Goal: Information Seeking & Learning: Learn about a topic

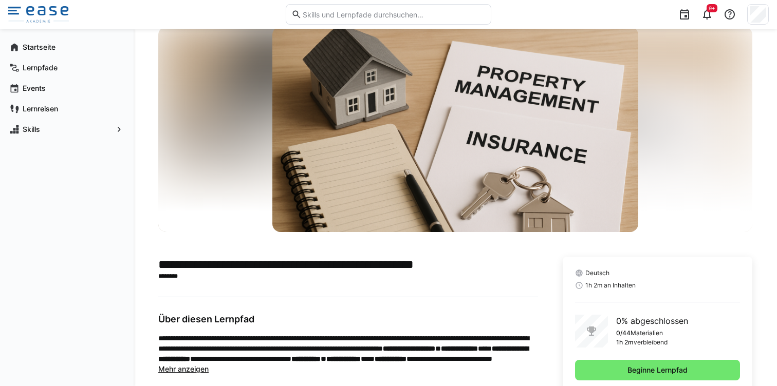
scroll to position [58, 0]
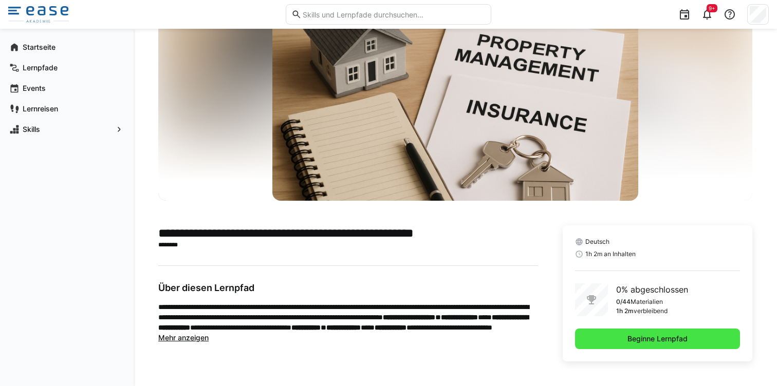
click at [654, 337] on span "Beginne Lernpfad" at bounding box center [657, 339] width 63 height 10
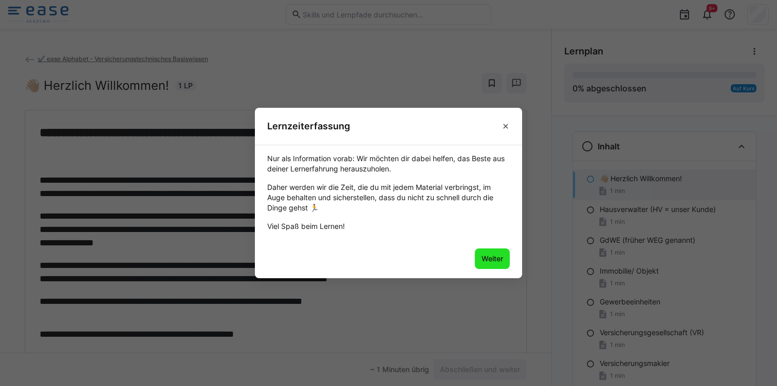
click at [487, 261] on span "Weiter" at bounding box center [492, 259] width 25 height 10
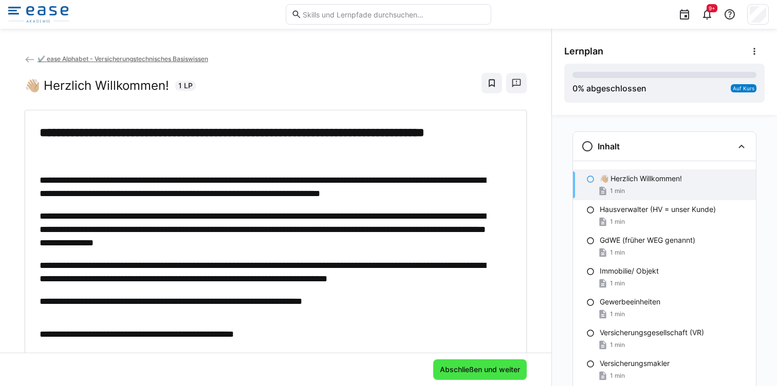
click at [464, 365] on span "Abschließen und weiter" at bounding box center [479, 370] width 83 height 10
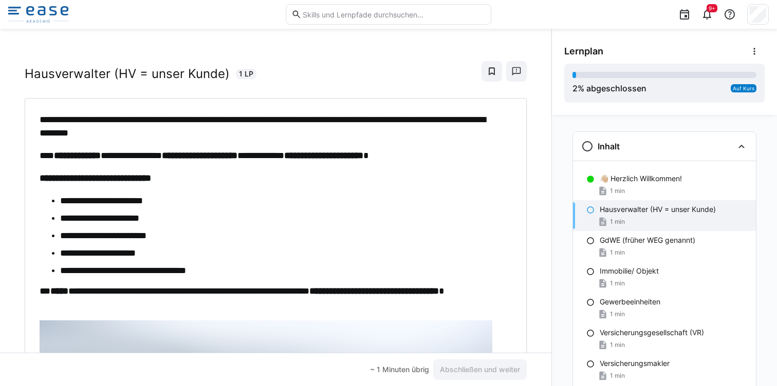
scroll to position [11, 0]
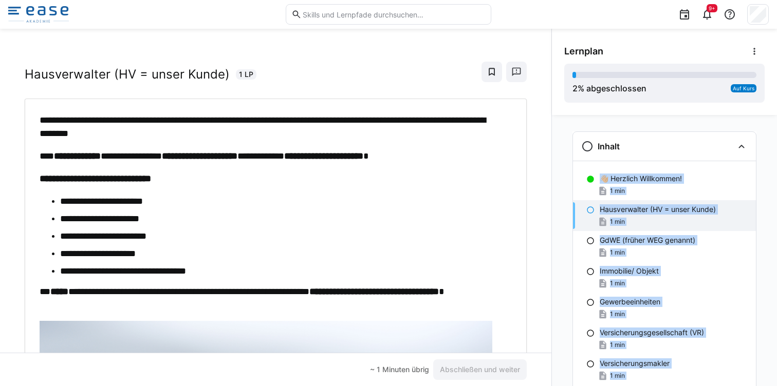
drag, startPoint x: 554, startPoint y: 337, endPoint x: 558, endPoint y: 388, distance: 51.0
click at [558, 386] on html "**********" at bounding box center [388, 193] width 777 height 386
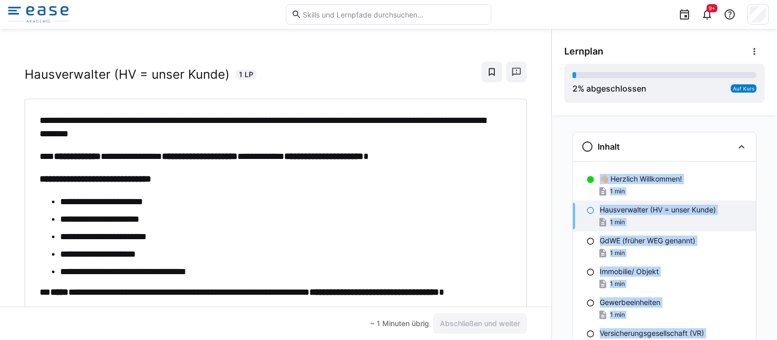
click at [559, 327] on div "Inhalt 👋🏼 Herzlich Willkommen! 1 min Hausverwalter (HV = unser Kunde) 1 min [GE…" at bounding box center [664, 227] width 225 height 225
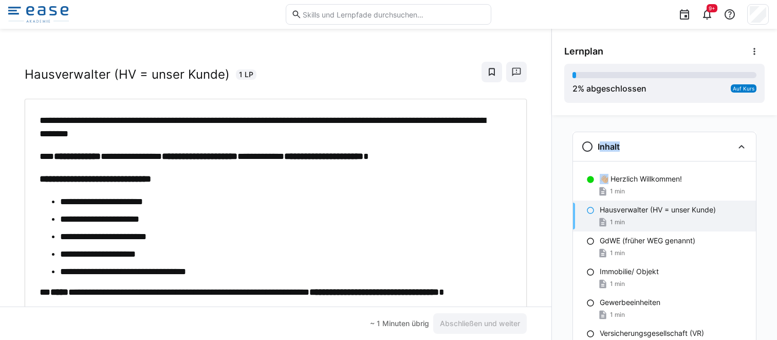
click at [559, 327] on div "Inhalt 👋🏼 Herzlich Willkommen! 1 min Hausverwalter (HV = unser Kunde) 1 min [GE…" at bounding box center [664, 227] width 225 height 225
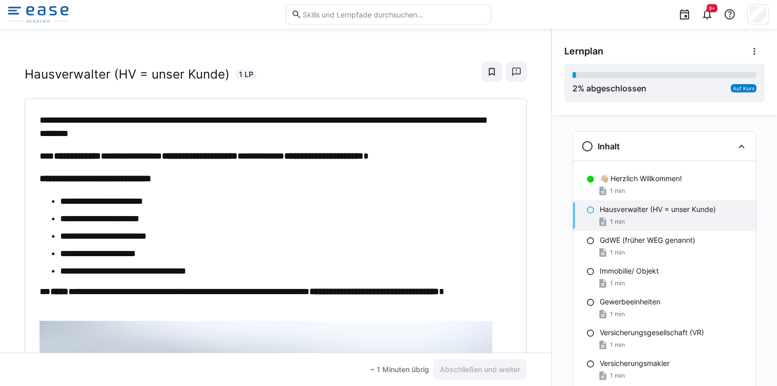
click at [329, 269] on li "**********" at bounding box center [280, 271] width 441 height 13
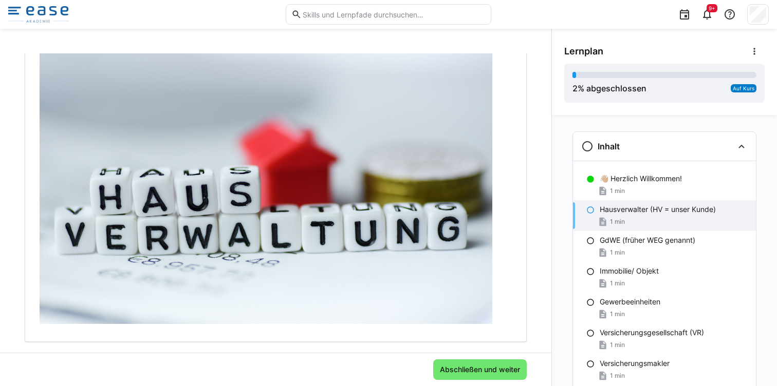
scroll to position [332, 0]
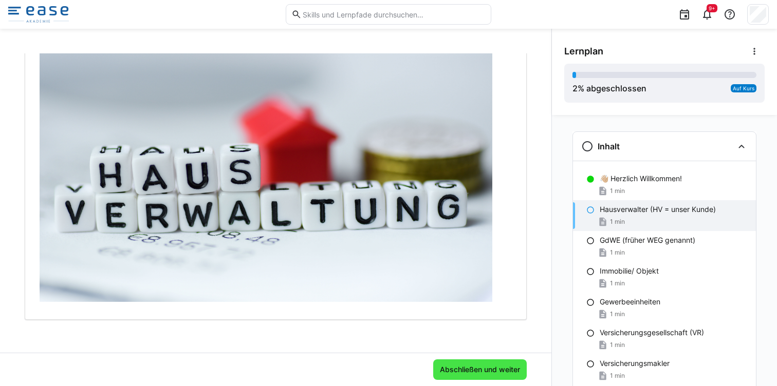
click at [460, 371] on span "Abschließen und weiter" at bounding box center [479, 370] width 83 height 10
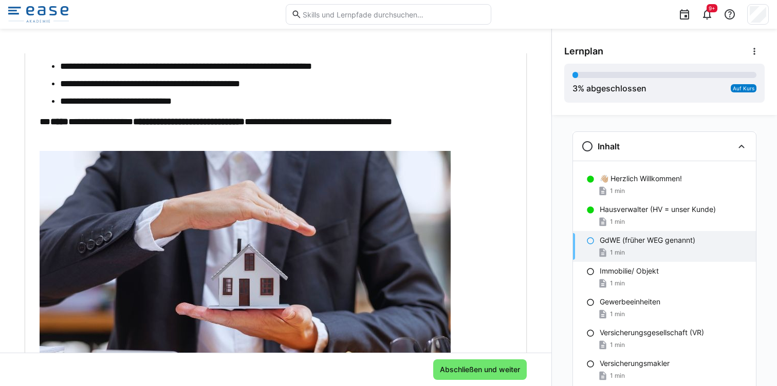
scroll to position [122, 0]
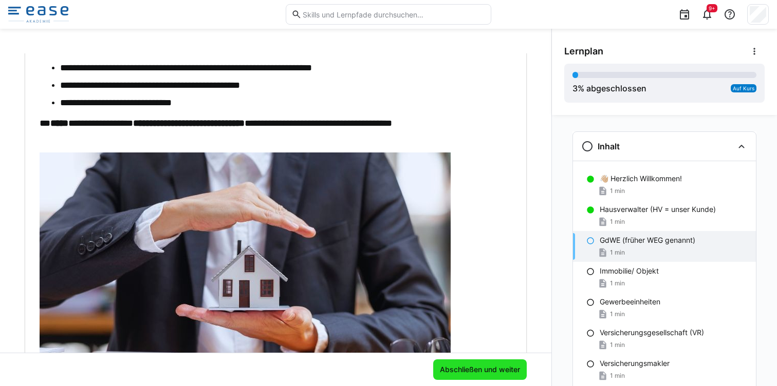
click at [457, 365] on span "Abschließen und weiter" at bounding box center [479, 370] width 83 height 10
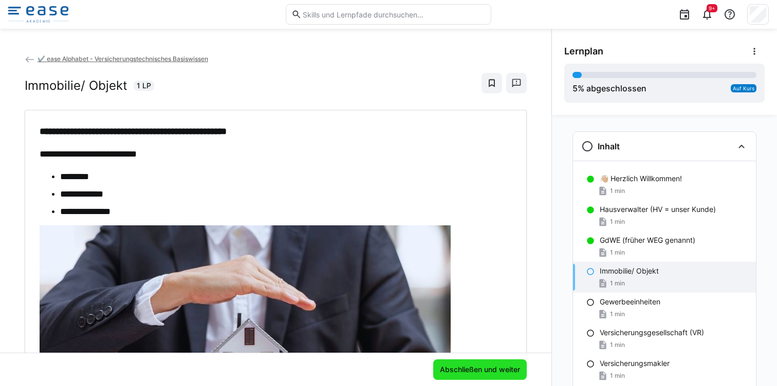
click at [483, 366] on span "Abschließen und weiter" at bounding box center [479, 370] width 83 height 10
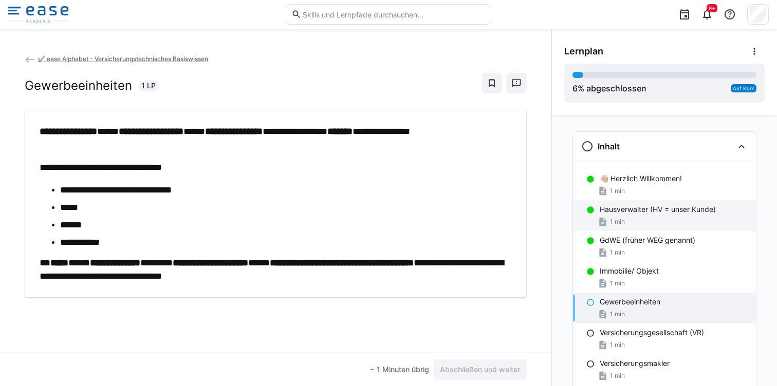
click at [584, 221] on div "Hausverwalter (HV = unser Kunde) 1 min" at bounding box center [664, 215] width 183 height 31
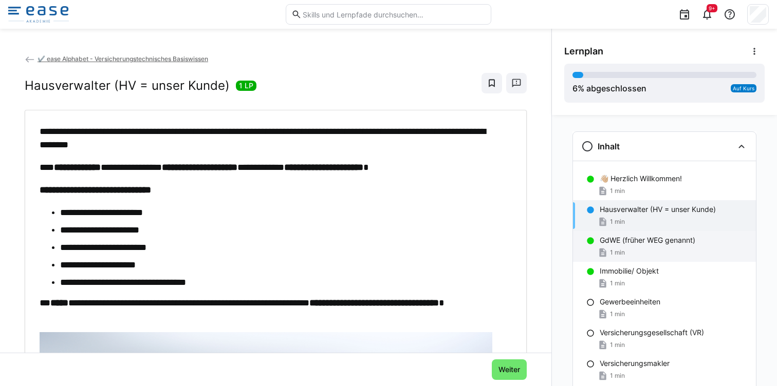
click at [580, 239] on div "GdWE (früher WEG genannt) 1 min" at bounding box center [664, 246] width 183 height 31
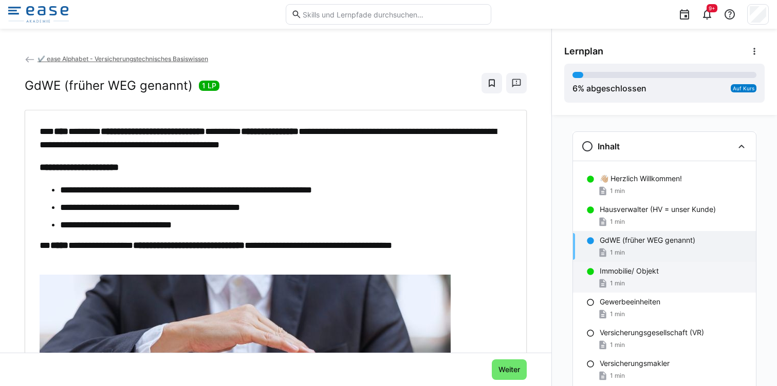
click at [580, 285] on div "Immobilie/ Objekt 1 min" at bounding box center [664, 277] width 183 height 31
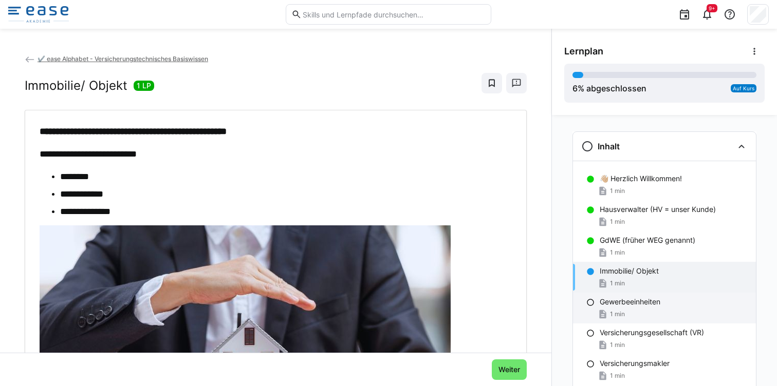
click at [580, 298] on div "Gewerbeeinheiten 1 min" at bounding box center [664, 308] width 183 height 31
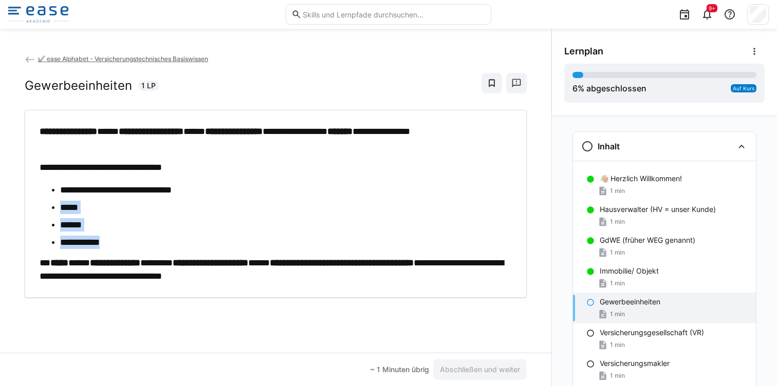
drag, startPoint x: 102, startPoint y: 200, endPoint x: 145, endPoint y: 247, distance: 64.0
click at [145, 247] on ul "**********" at bounding box center [273, 216] width 467 height 66
click at [146, 247] on li "**********" at bounding box center [283, 242] width 446 height 13
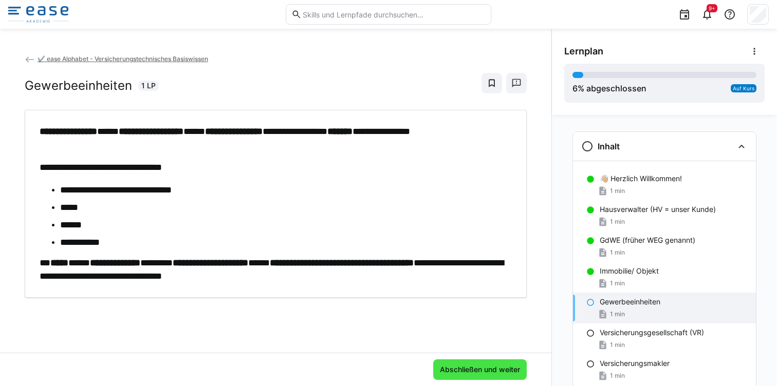
click at [452, 366] on span "Abschließen und weiter" at bounding box center [479, 370] width 83 height 10
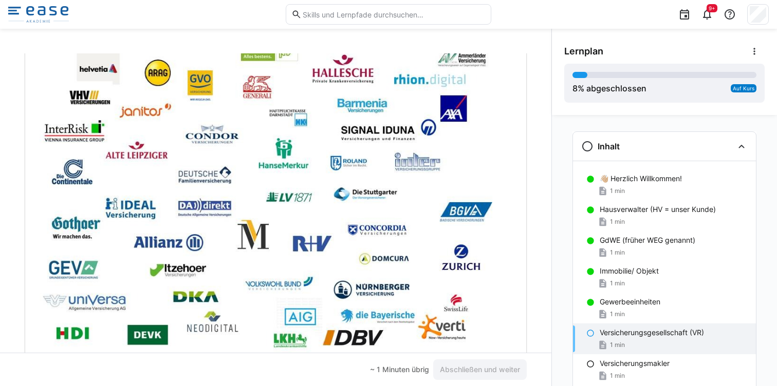
scroll to position [258, 0]
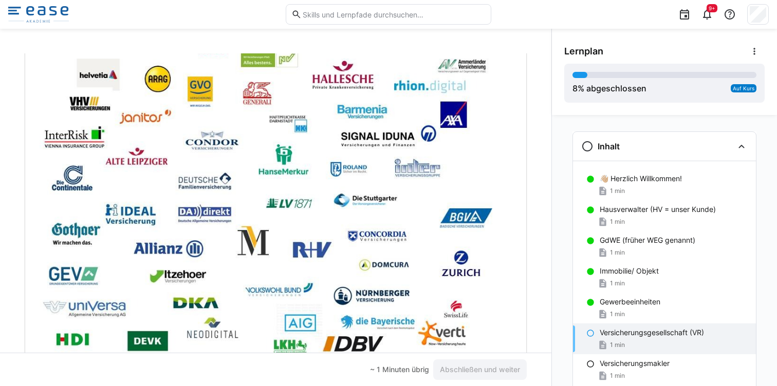
click at [358, 321] on img at bounding box center [266, 191] width 453 height 340
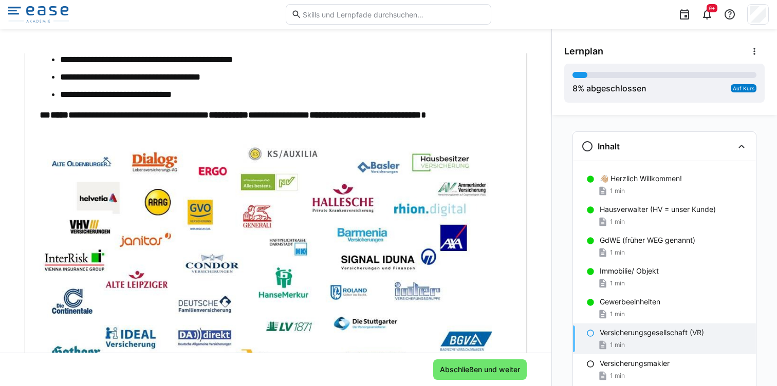
scroll to position [155, 0]
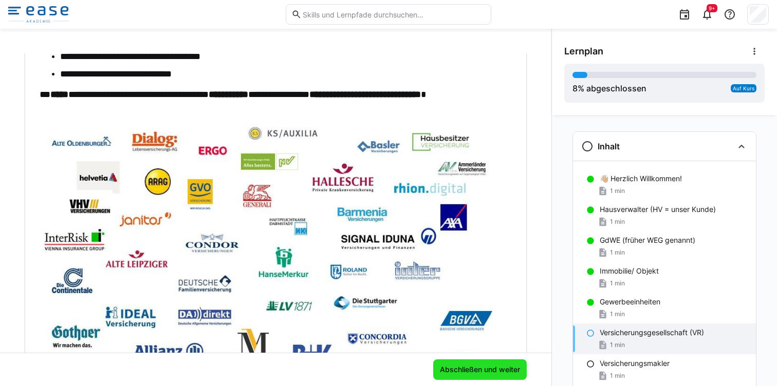
click at [454, 365] on span "Abschließen und weiter" at bounding box center [479, 370] width 83 height 10
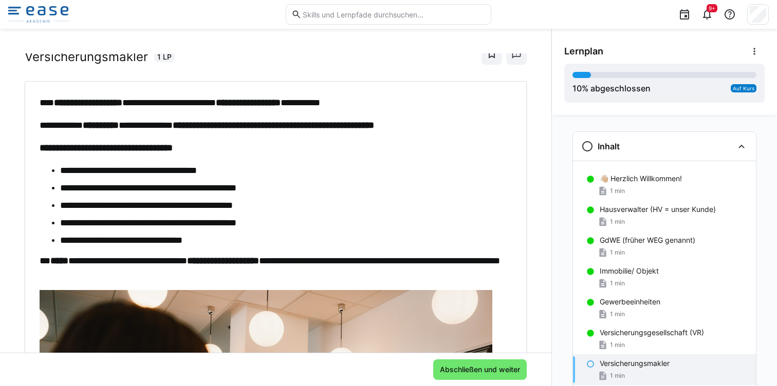
scroll to position [0, 0]
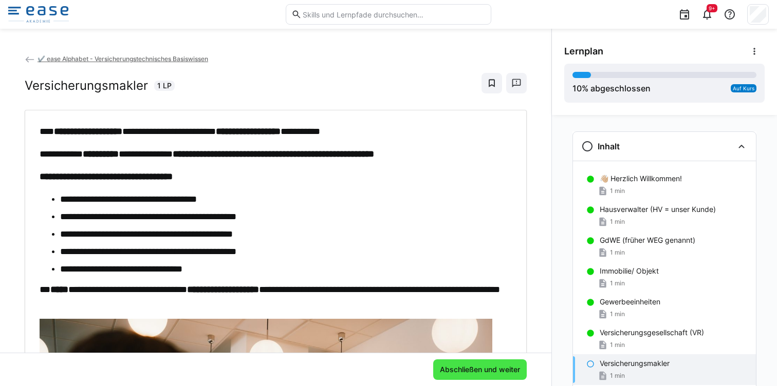
click at [462, 365] on span "Abschließen und weiter" at bounding box center [479, 370] width 83 height 10
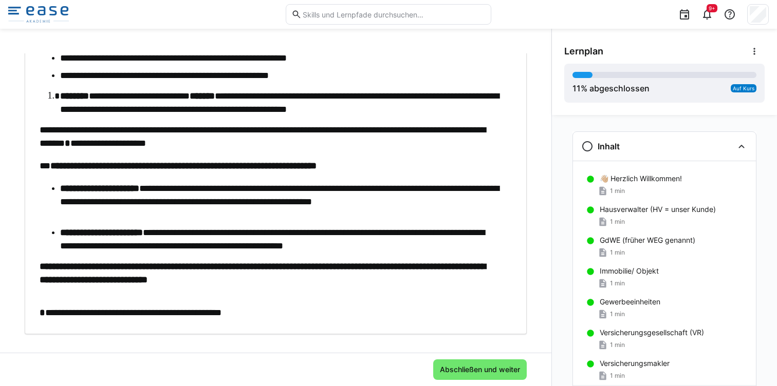
scroll to position [323, 0]
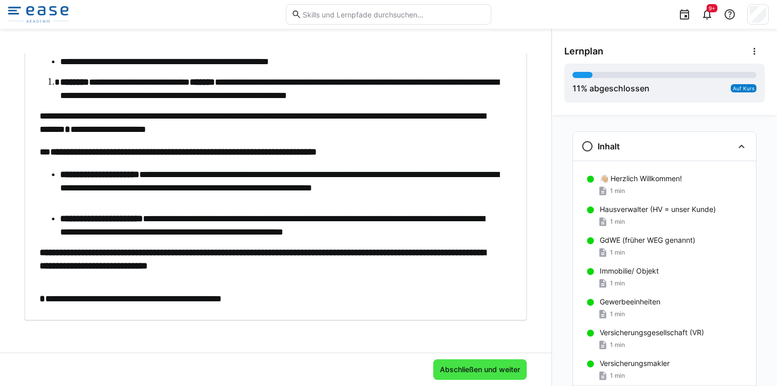
click at [470, 363] on span "Abschließen und weiter" at bounding box center [480, 370] width 94 height 21
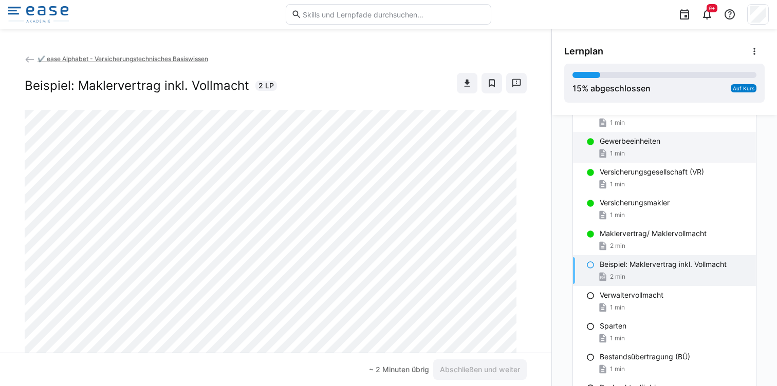
scroll to position [159, 0]
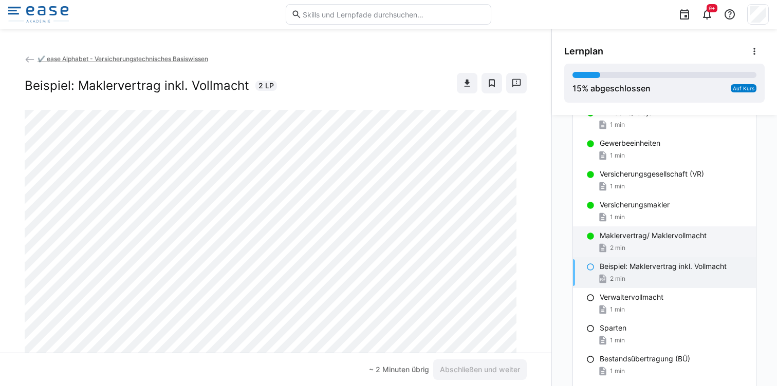
click at [632, 250] on div "2 min" at bounding box center [674, 248] width 148 height 10
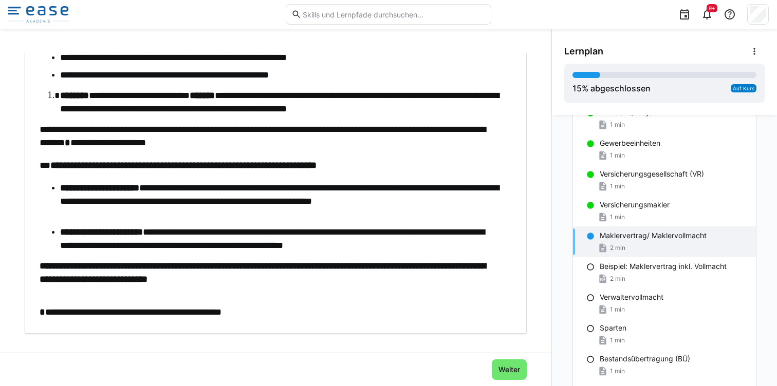
scroll to position [310, 0]
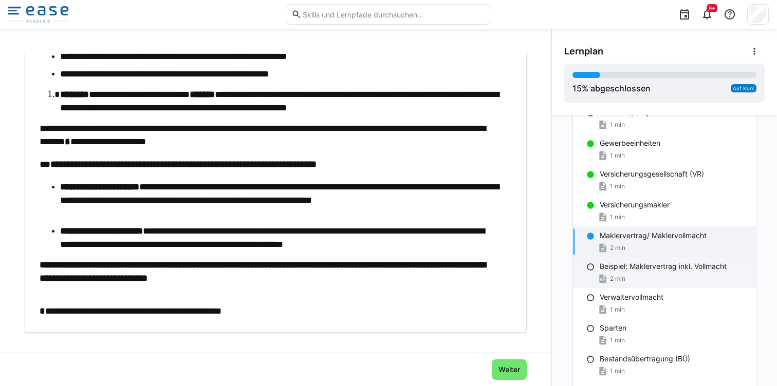
click at [592, 267] on div "Beispiel: Maklervertrag inkl. Vollmacht 2 min" at bounding box center [664, 272] width 183 height 31
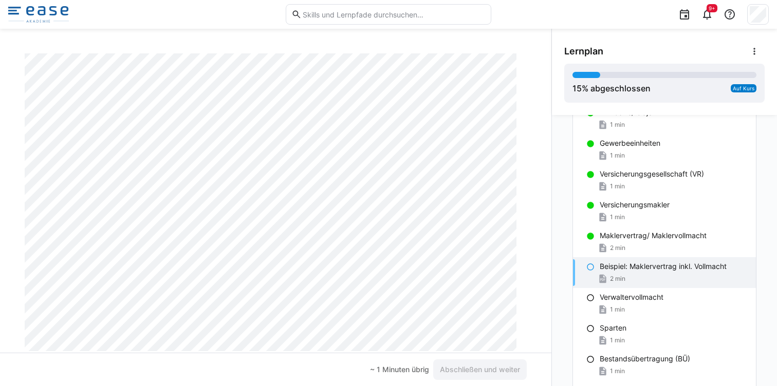
scroll to position [0, 0]
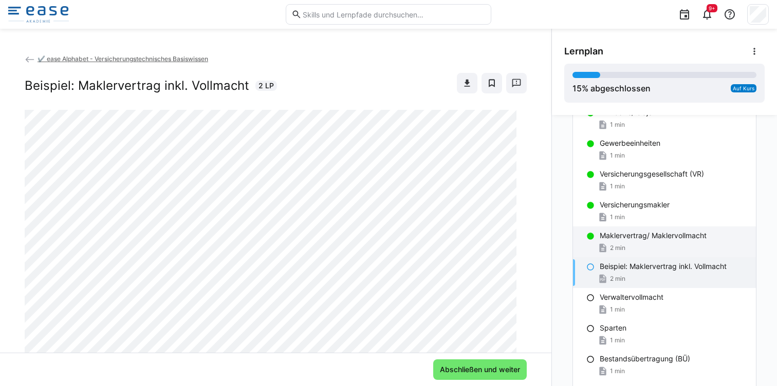
click at [632, 247] on div "2 min" at bounding box center [674, 248] width 148 height 10
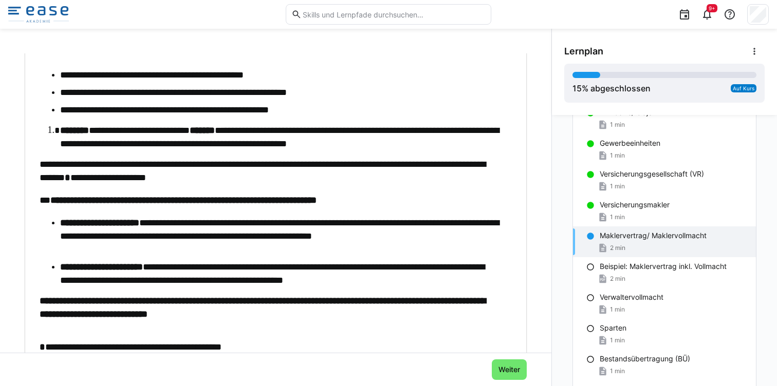
scroll to position [323, 0]
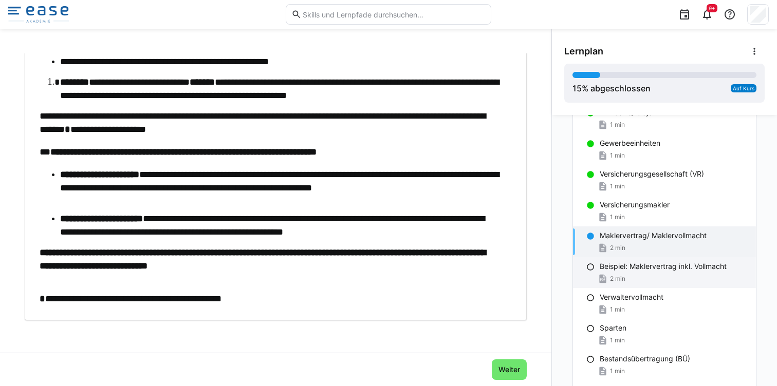
click at [586, 266] on eds-icon at bounding box center [590, 267] width 8 height 8
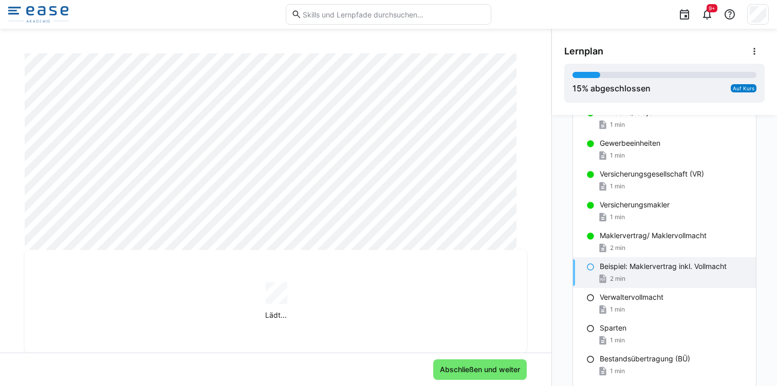
scroll to position [0, 0]
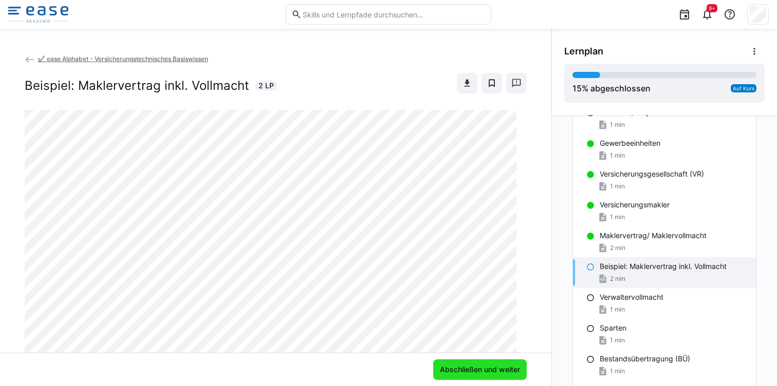
click at [465, 365] on span "Abschließen und weiter" at bounding box center [479, 370] width 83 height 10
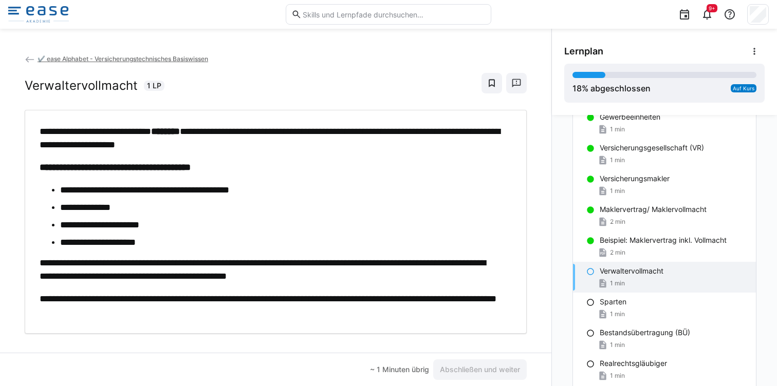
scroll to position [204, 0]
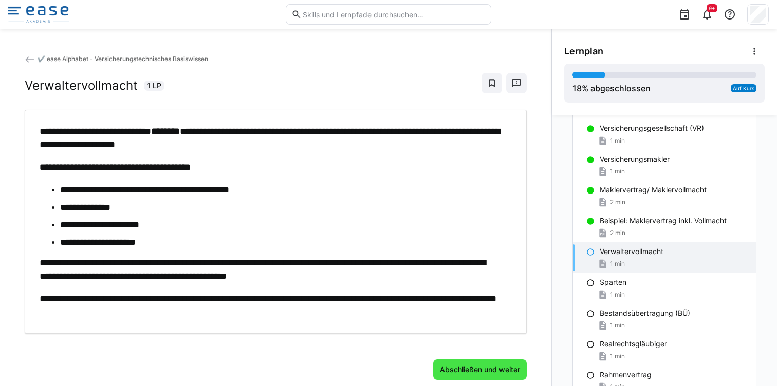
click at [477, 376] on span "Abschließen und weiter" at bounding box center [480, 370] width 94 height 21
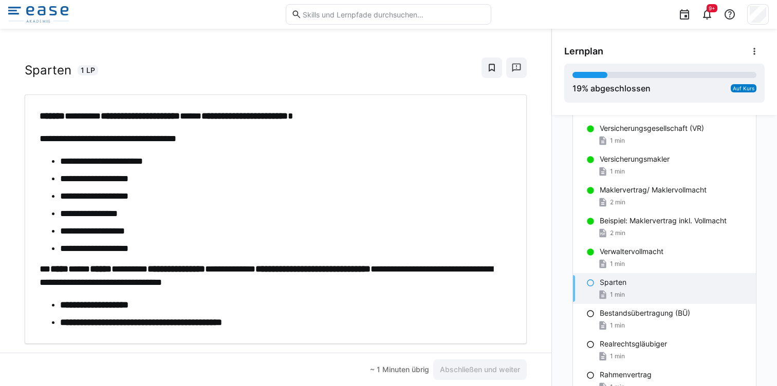
scroll to position [15, 0]
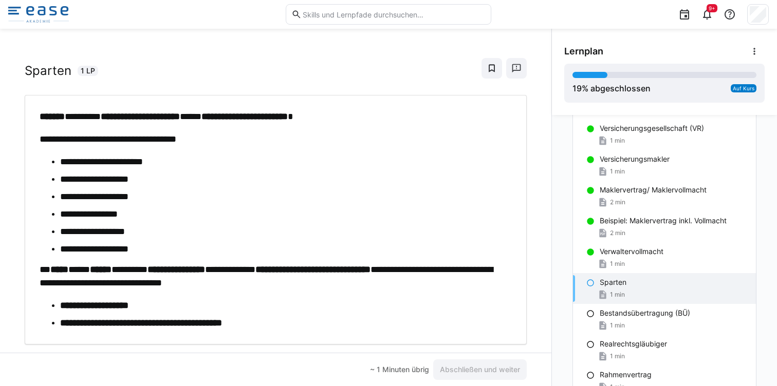
drag, startPoint x: 275, startPoint y: 324, endPoint x: 79, endPoint y: 330, distance: 196.4
click at [79, 330] on div "**********" at bounding box center [276, 220] width 502 height 250
drag, startPoint x: 273, startPoint y: 325, endPoint x: 59, endPoint y: 321, distance: 214.3
click at [59, 321] on ul "**********" at bounding box center [271, 314] width 462 height 31
copy strong "**********"
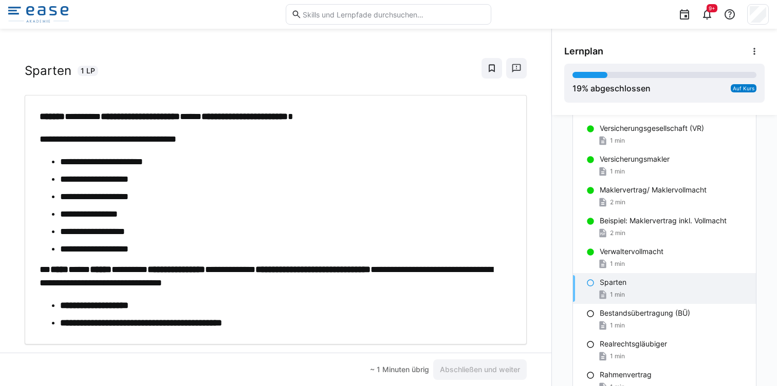
click at [372, 301] on li "**********" at bounding box center [280, 305] width 441 height 13
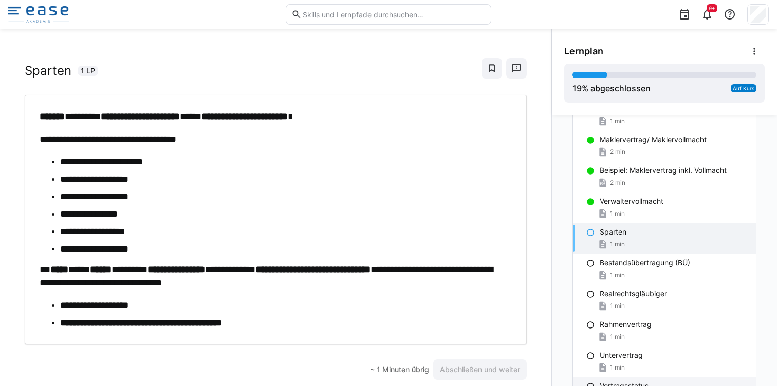
scroll to position [256, 0]
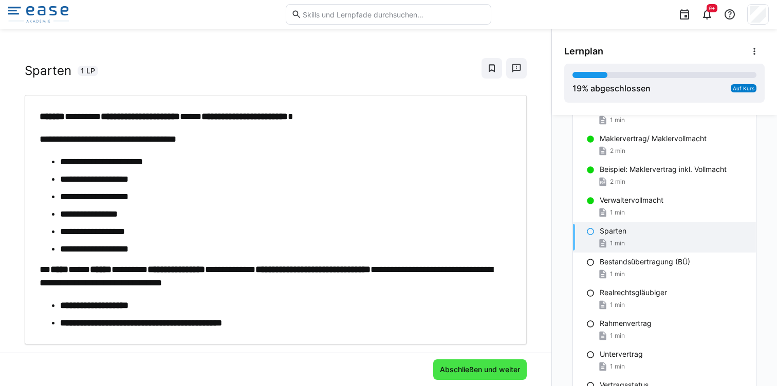
click at [473, 365] on span "Abschließen und weiter" at bounding box center [479, 370] width 83 height 10
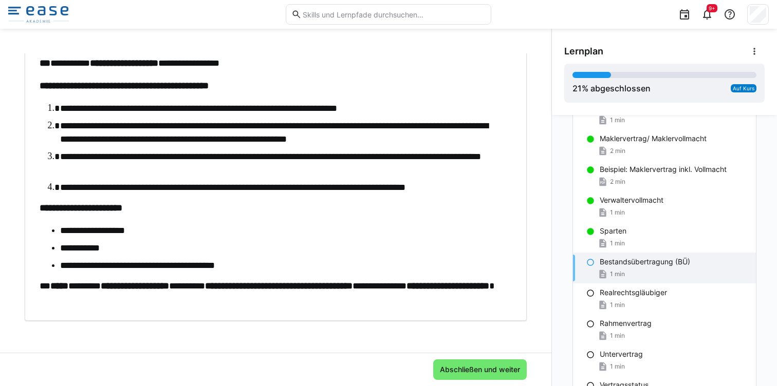
scroll to position [82, 0]
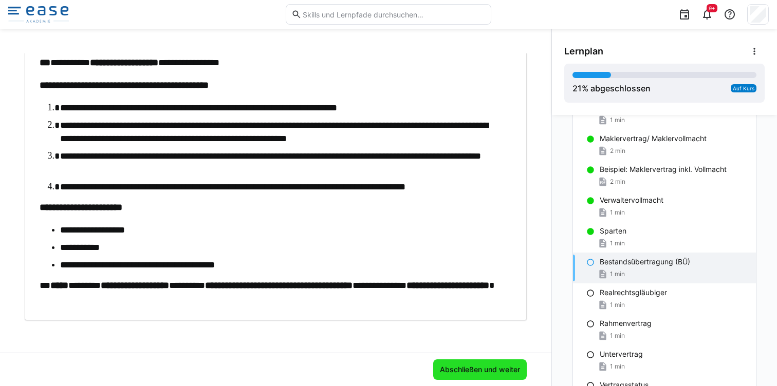
click at [438, 368] on span "Abschließen und weiter" at bounding box center [479, 370] width 83 height 10
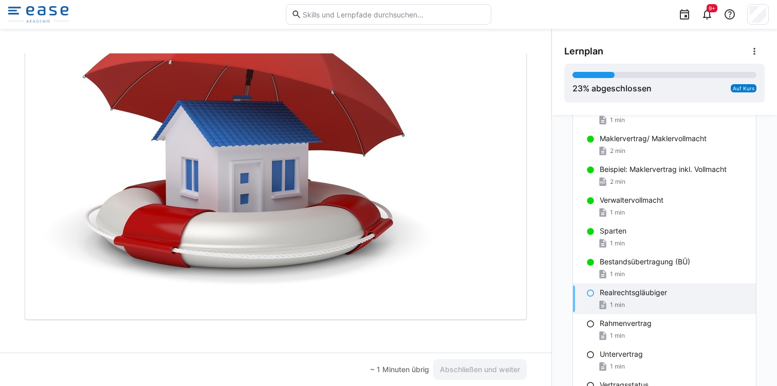
scroll to position [0, 0]
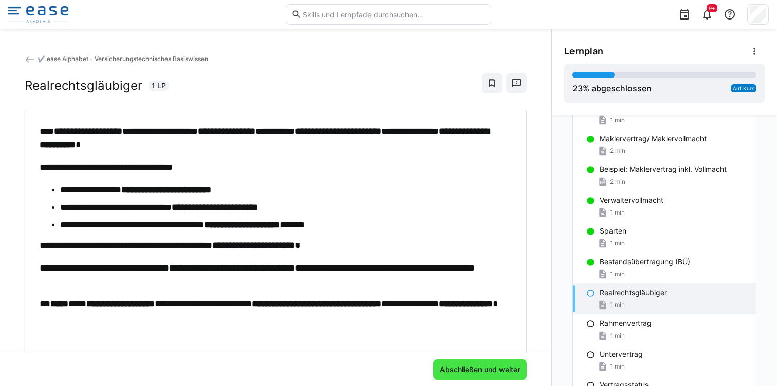
click at [448, 370] on span "Abschließen und weiter" at bounding box center [479, 370] width 83 height 10
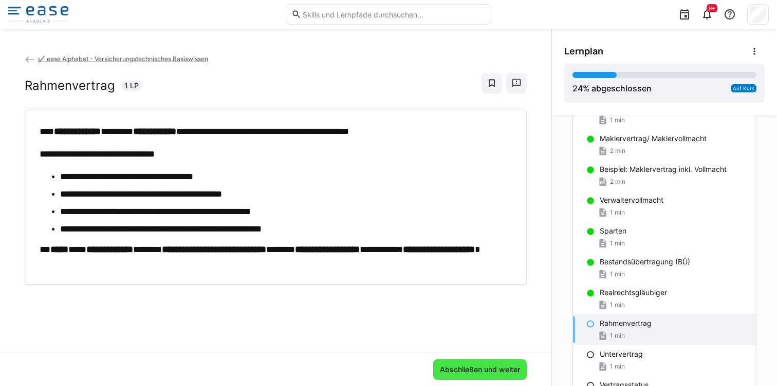
click at [444, 368] on span "Abschließen und weiter" at bounding box center [479, 370] width 83 height 10
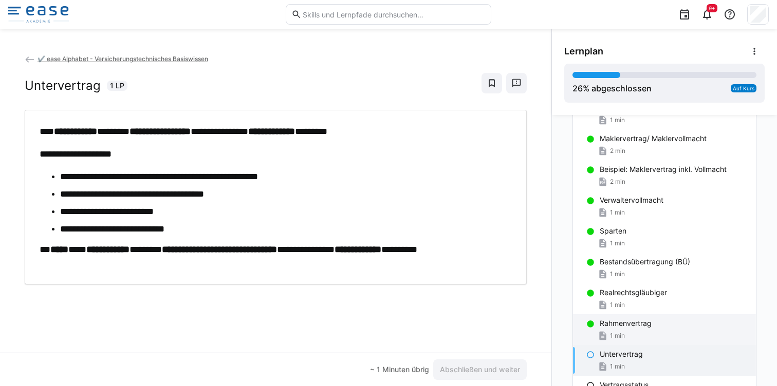
click at [626, 338] on div "1 min" at bounding box center [674, 336] width 148 height 10
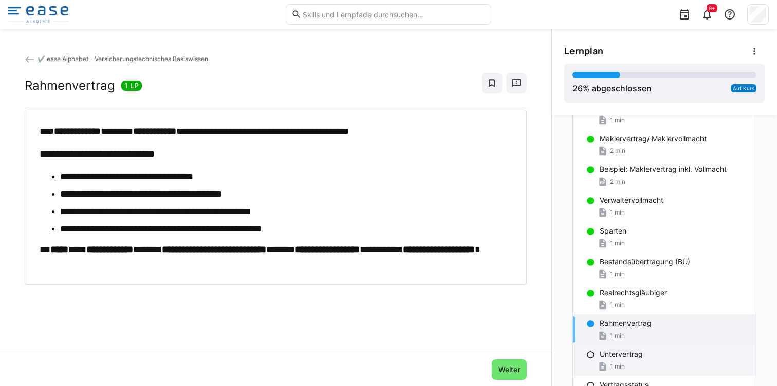
click at [623, 352] on p "Untervertrag" at bounding box center [621, 354] width 43 height 10
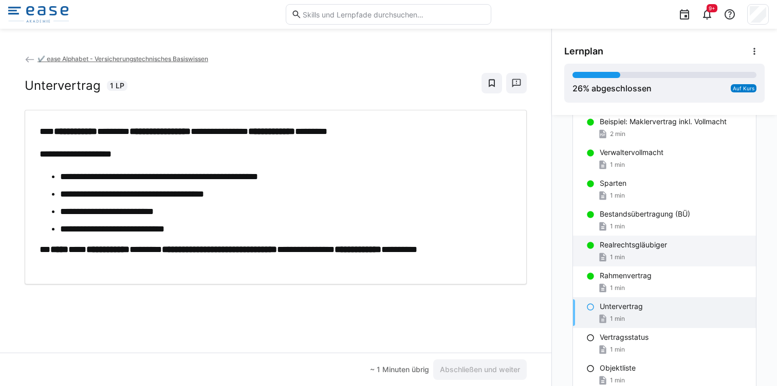
scroll to position [300, 0]
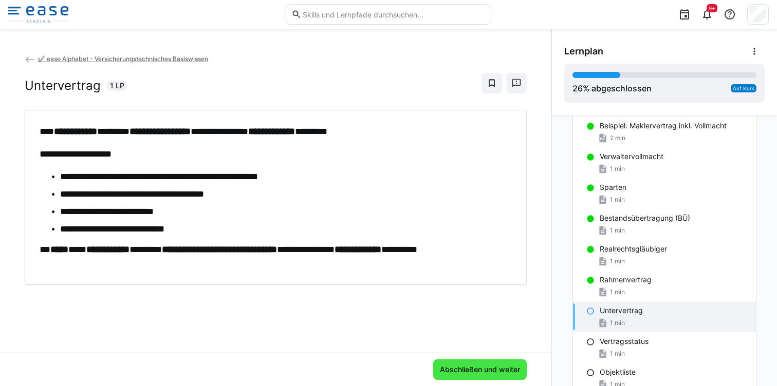
click at [479, 365] on span "Abschließen und weiter" at bounding box center [479, 370] width 83 height 10
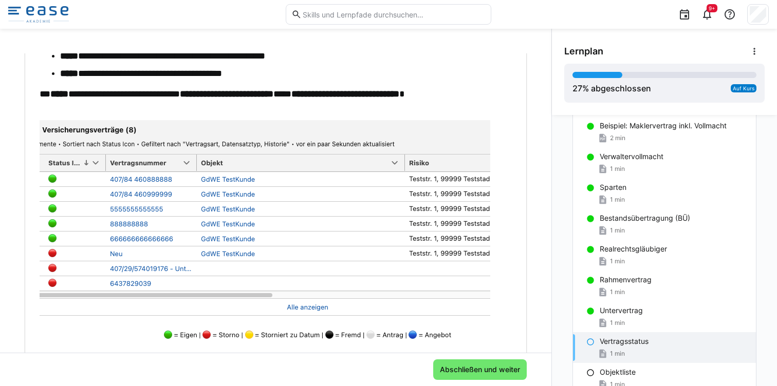
scroll to position [201, 0]
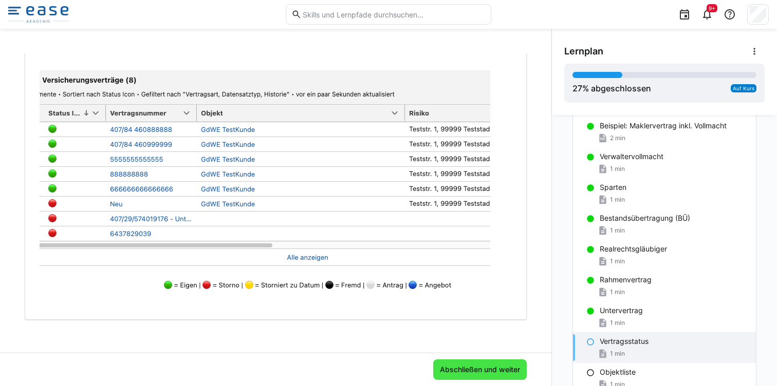
click at [456, 367] on span "Abschließen und weiter" at bounding box center [479, 370] width 83 height 10
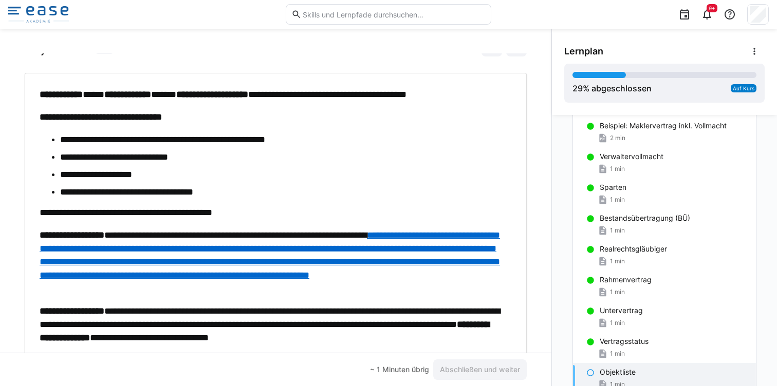
scroll to position [53, 0]
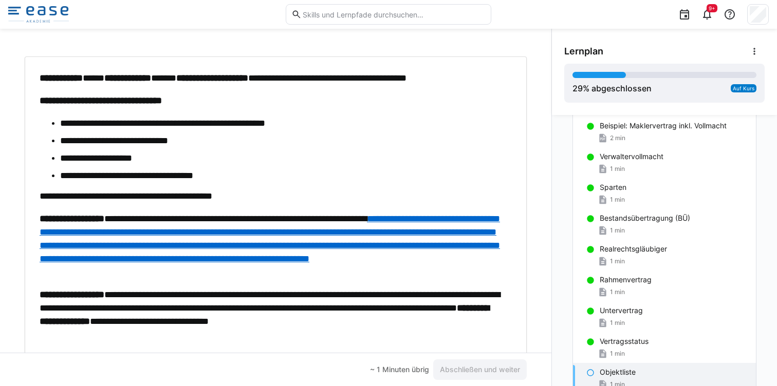
click at [141, 258] on a"] "**********" at bounding box center [270, 238] width 460 height 49
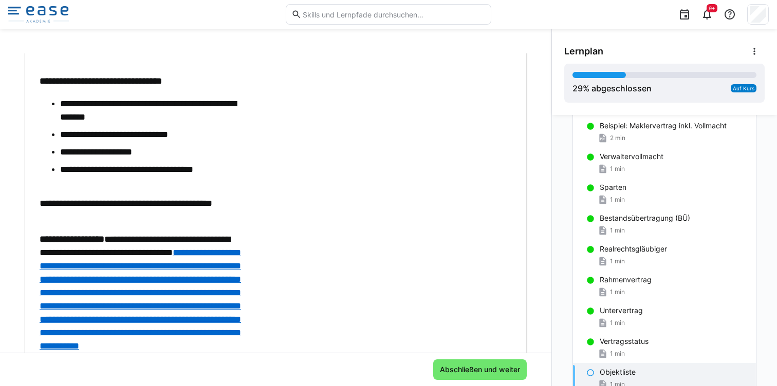
scroll to position [300, 0]
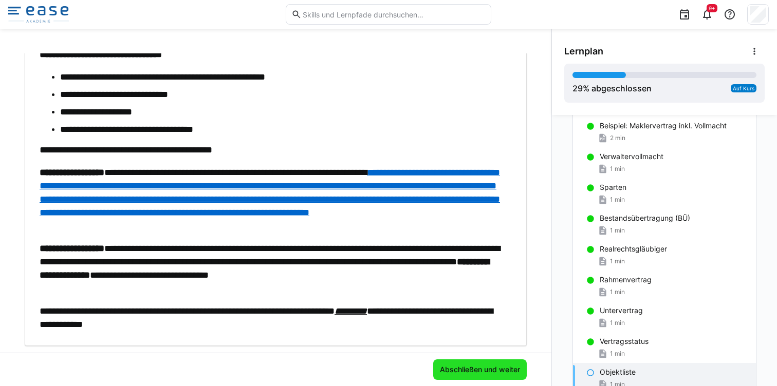
click at [502, 367] on span "Abschließen und weiter" at bounding box center [479, 370] width 83 height 10
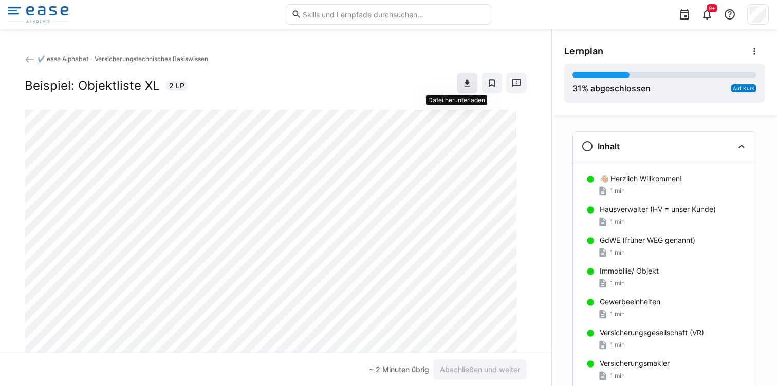
click at [462, 84] on eds-icon at bounding box center [467, 83] width 10 height 10
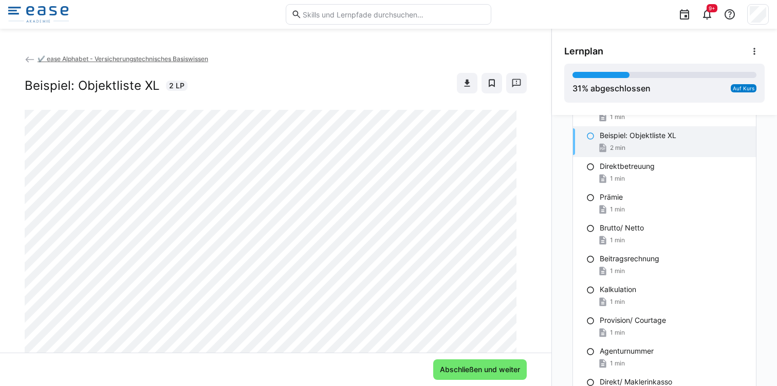
scroll to position [605, 0]
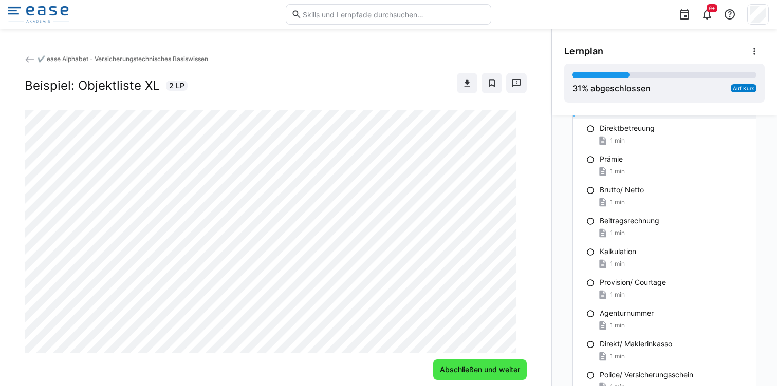
click at [455, 370] on span "Abschließen und weiter" at bounding box center [479, 370] width 83 height 10
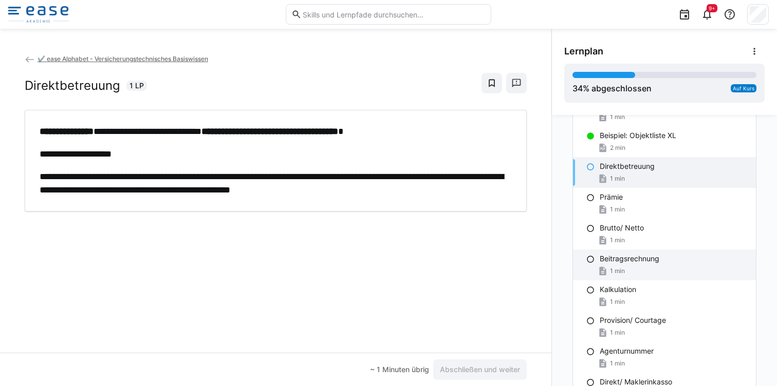
scroll to position [544, 0]
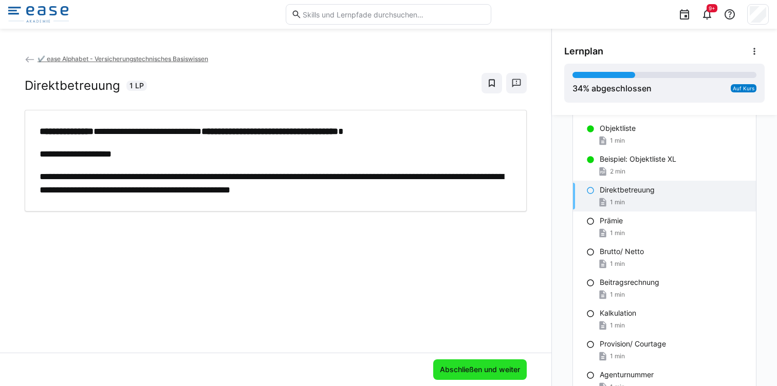
click at [443, 367] on span "Abschließen und weiter" at bounding box center [479, 370] width 83 height 10
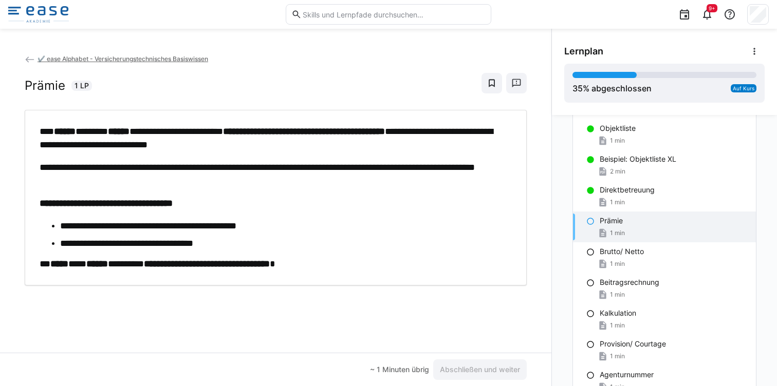
drag, startPoint x: 337, startPoint y: 299, endPoint x: 323, endPoint y: 280, distance: 23.8
click at [323, 280] on div "**********" at bounding box center [275, 203] width 551 height 300
click at [384, 273] on div "**********" at bounding box center [276, 198] width 502 height 176
click at [453, 365] on span "Abschließen und weiter" at bounding box center [479, 370] width 83 height 10
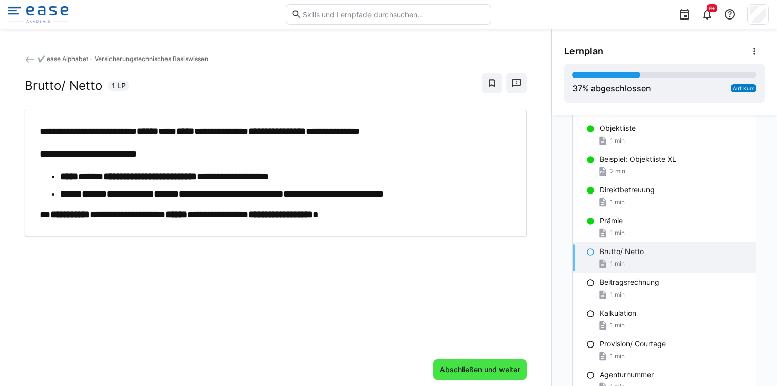
click at [486, 371] on span "Abschließen und weiter" at bounding box center [479, 370] width 83 height 10
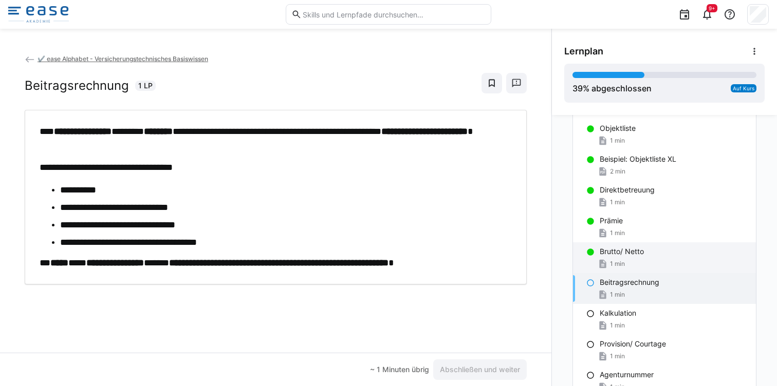
click at [649, 262] on div "1 min" at bounding box center [674, 264] width 148 height 10
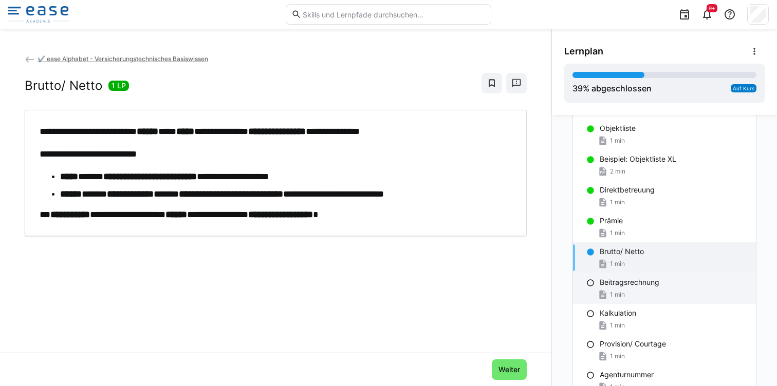
click at [645, 288] on div "Beitragsrechnung 1 min" at bounding box center [664, 288] width 183 height 31
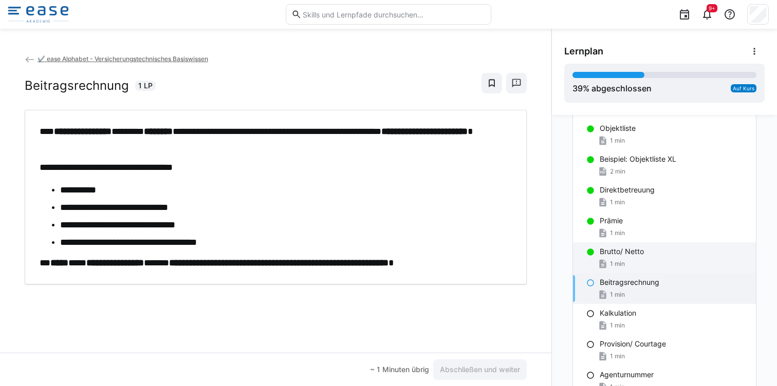
click at [632, 268] on div "1 min" at bounding box center [674, 264] width 148 height 10
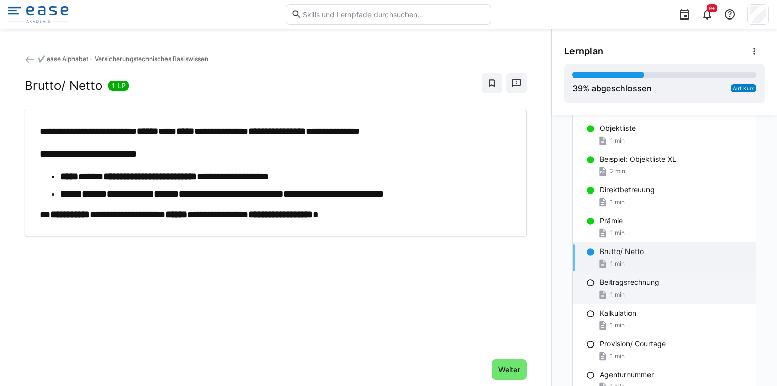
click at [637, 285] on p "Beitragsrechnung" at bounding box center [630, 282] width 60 height 10
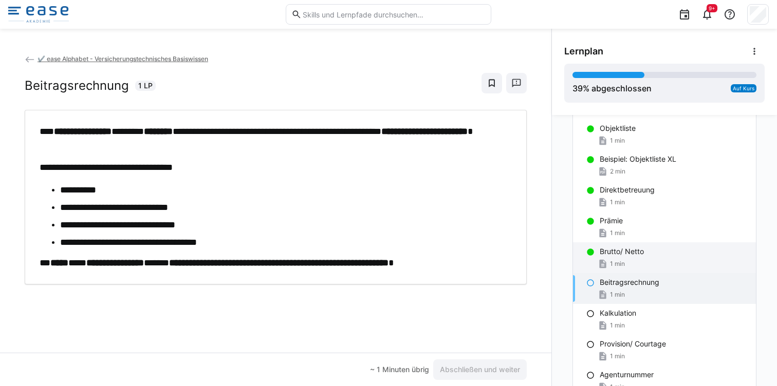
click at [635, 272] on div "Brutto/ Netto 1 min" at bounding box center [664, 258] width 183 height 31
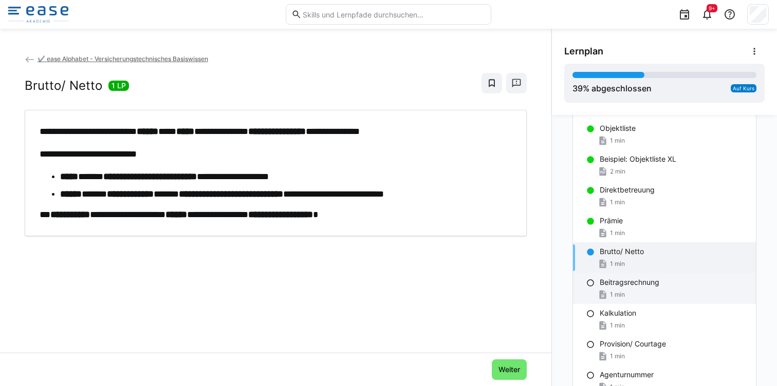
click at [617, 292] on span "1 min" at bounding box center [617, 295] width 15 height 8
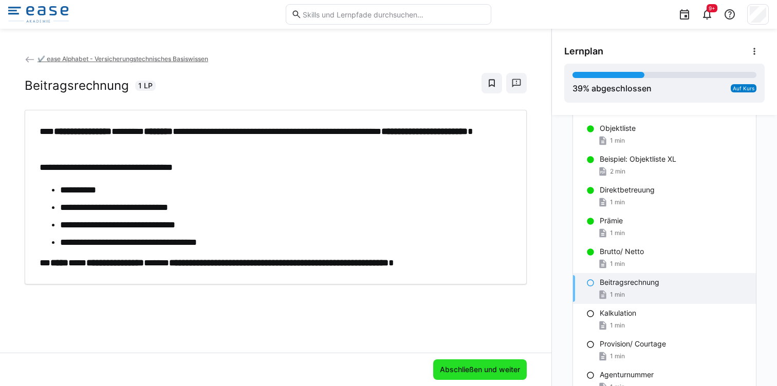
click at [453, 375] on span "Abschließen und weiter" at bounding box center [480, 370] width 94 height 21
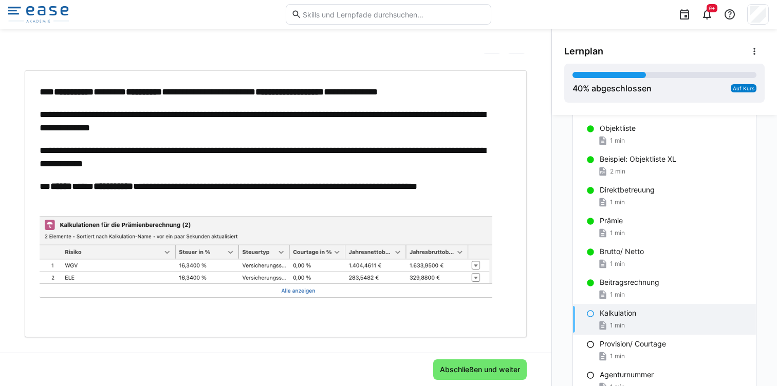
scroll to position [57, 0]
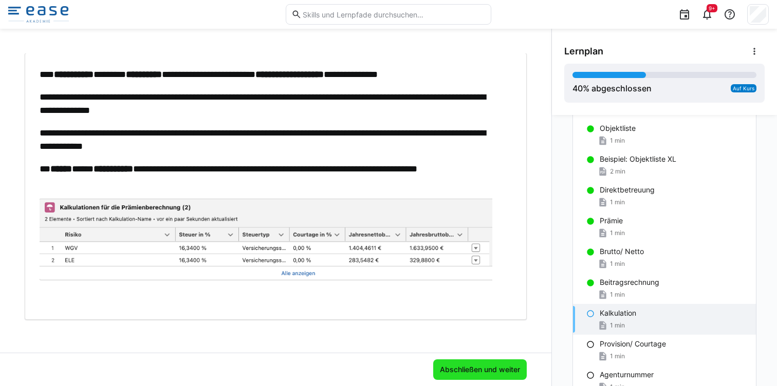
click at [465, 368] on span "Abschließen und weiter" at bounding box center [479, 370] width 83 height 10
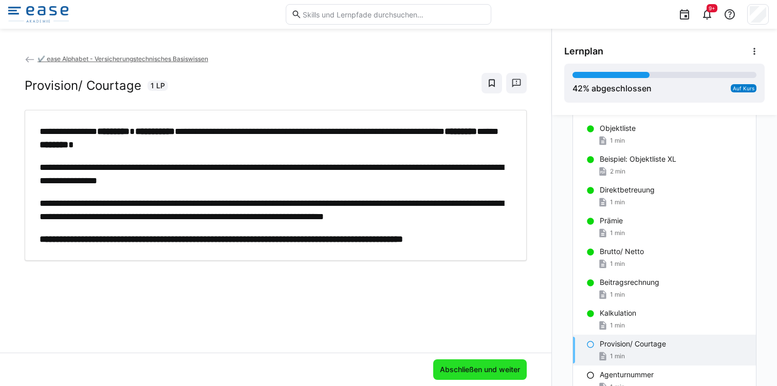
click at [447, 365] on span "Abschließen und weiter" at bounding box center [479, 370] width 83 height 10
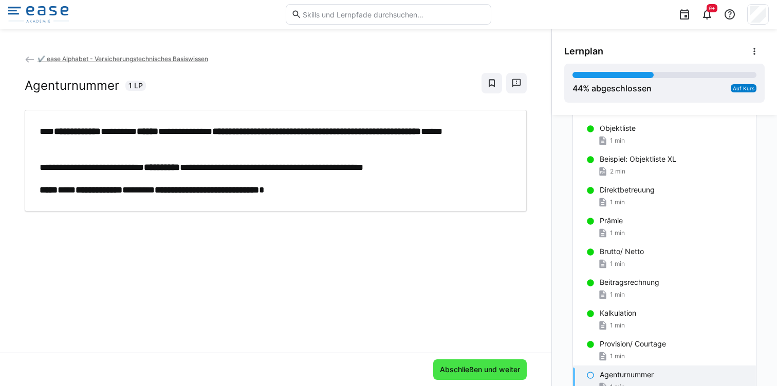
click at [471, 370] on span "Abschließen und weiter" at bounding box center [479, 370] width 83 height 10
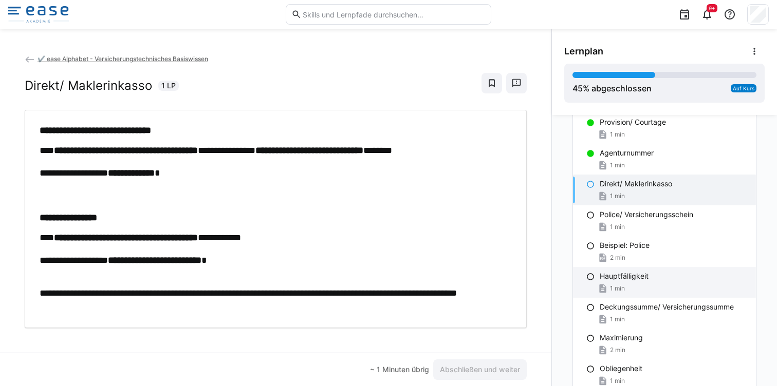
scroll to position [748, 0]
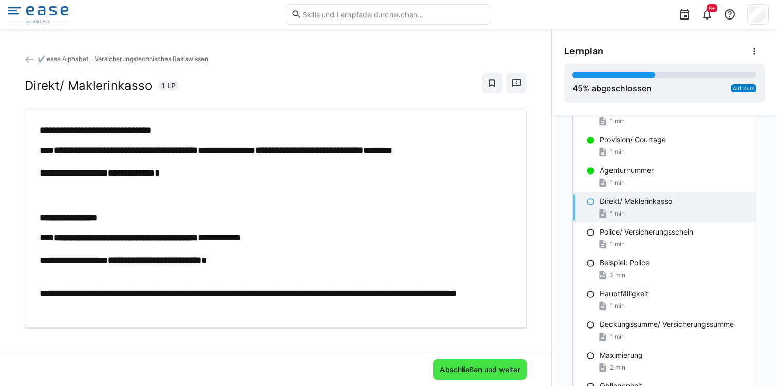
click at [471, 369] on span "Abschließen und weiter" at bounding box center [479, 370] width 83 height 10
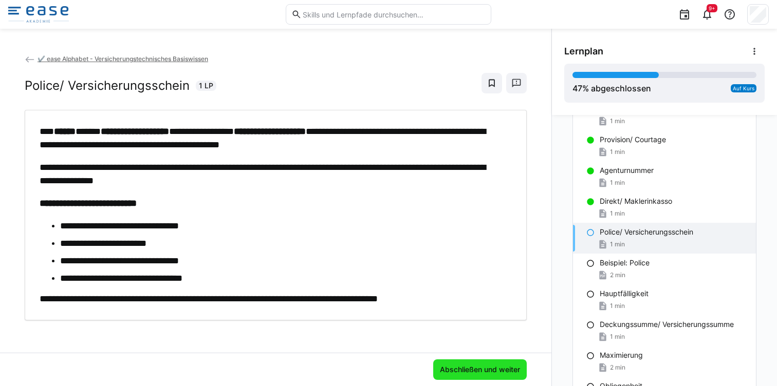
click at [471, 368] on span "Abschließen und weiter" at bounding box center [479, 370] width 83 height 10
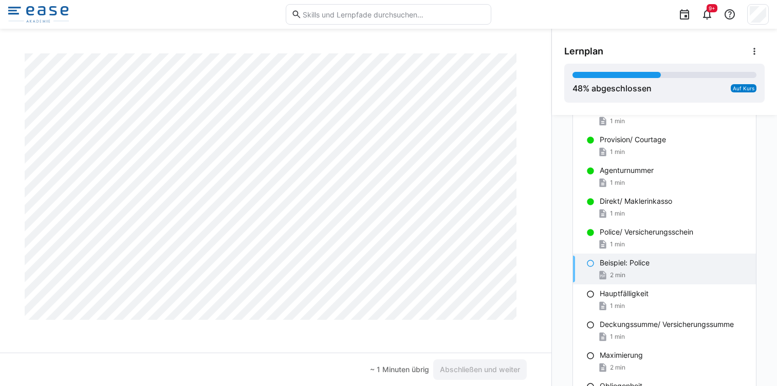
scroll to position [5431, 0]
click at [442, 360] on span "Abschließen und weiter" at bounding box center [480, 370] width 94 height 21
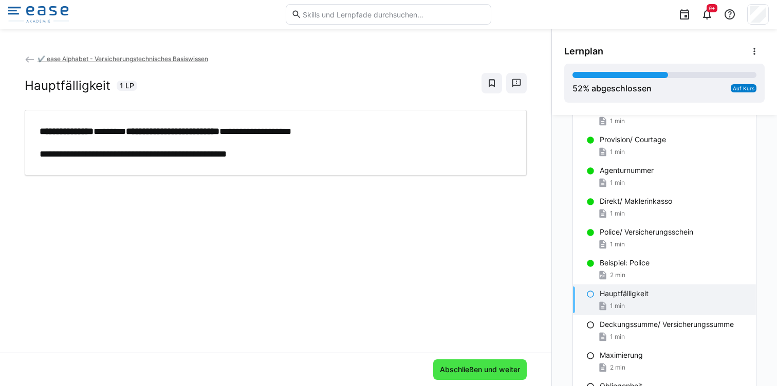
click at [459, 367] on span "Abschließen und weiter" at bounding box center [479, 370] width 83 height 10
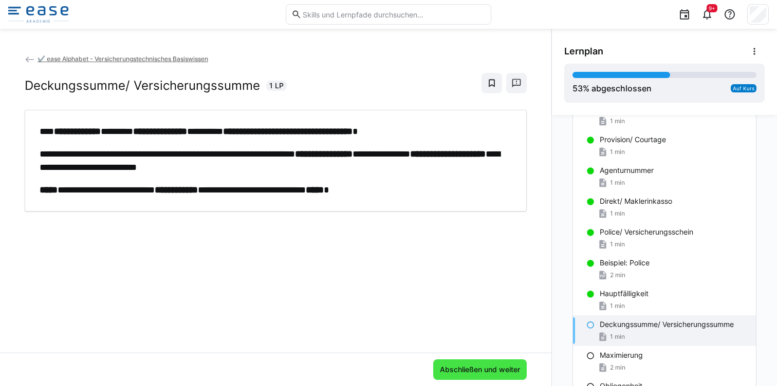
click at [448, 369] on span "Abschließen und weiter" at bounding box center [479, 370] width 83 height 10
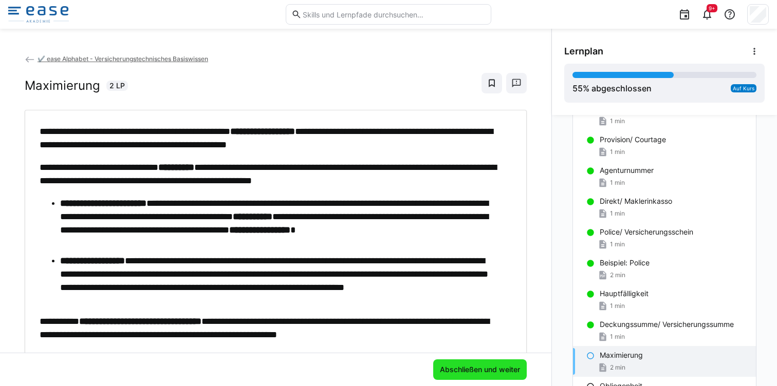
click at [483, 368] on span "Abschließen und weiter" at bounding box center [479, 370] width 83 height 10
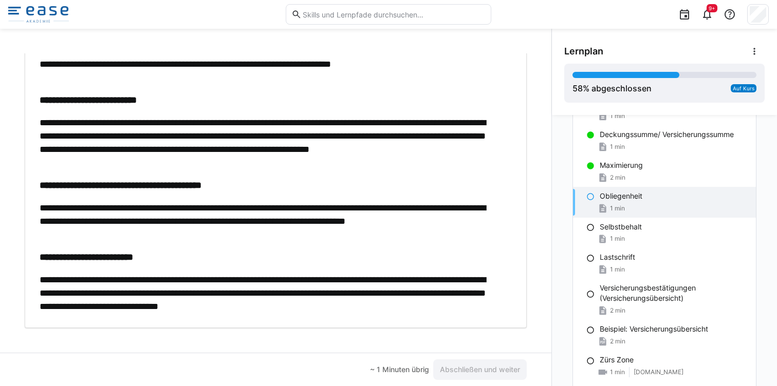
scroll to position [81, 0]
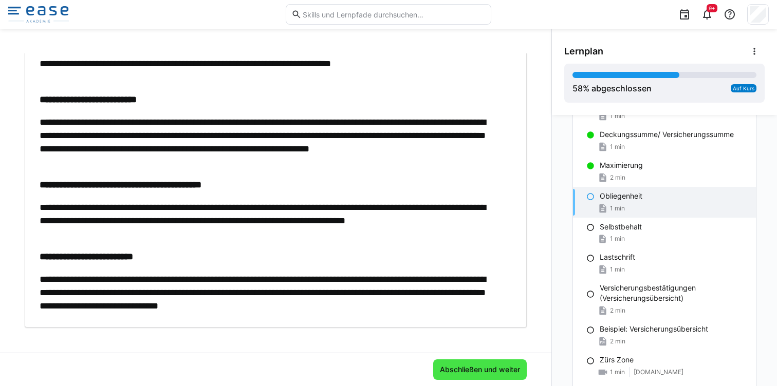
click at [439, 363] on span "Abschließen und weiter" at bounding box center [480, 370] width 94 height 21
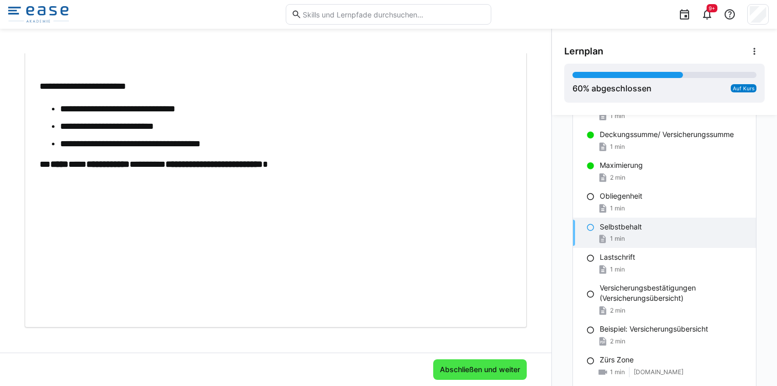
scroll to position [0, 0]
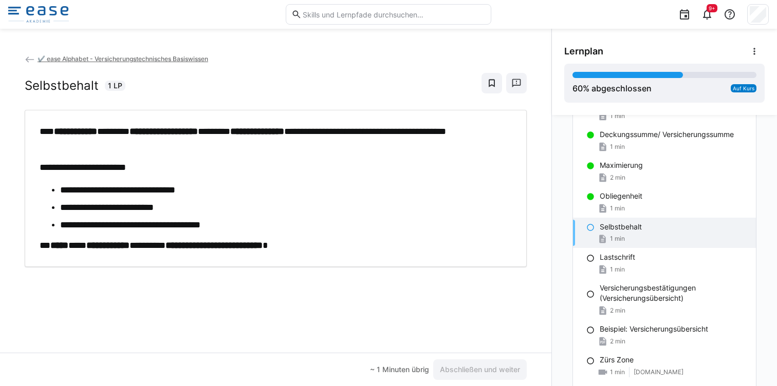
drag, startPoint x: 134, startPoint y: 258, endPoint x: 140, endPoint y: 259, distance: 5.7
click at [140, 259] on div "**********" at bounding box center [276, 188] width 502 height 157
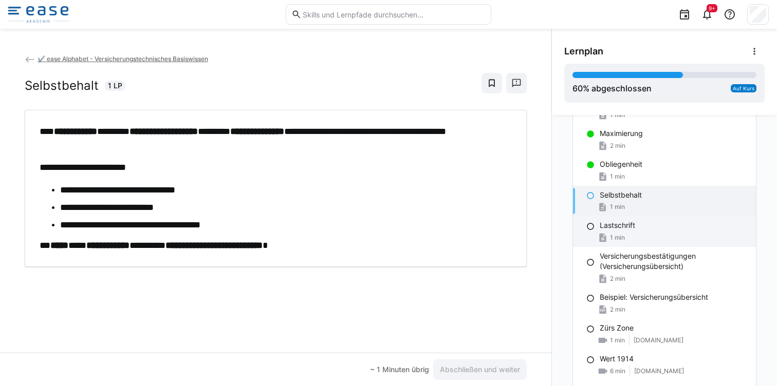
scroll to position [976, 0]
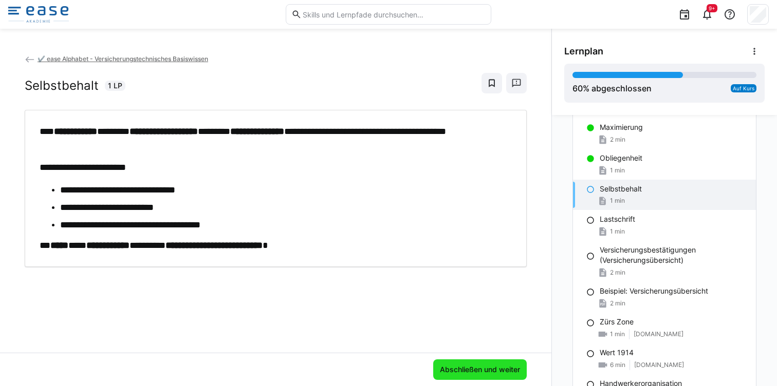
click at [476, 362] on span "Abschließen und weiter" at bounding box center [480, 370] width 94 height 21
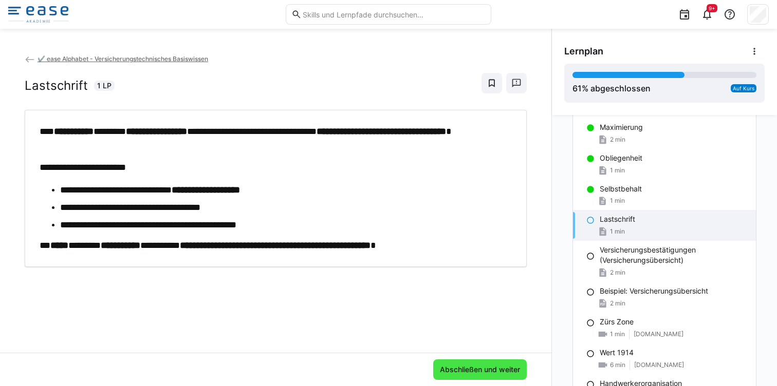
click at [453, 371] on span "Abschließen und weiter" at bounding box center [479, 370] width 83 height 10
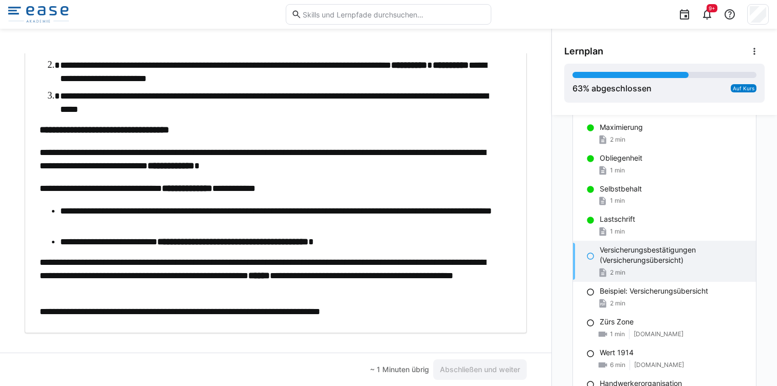
scroll to position [214, 0]
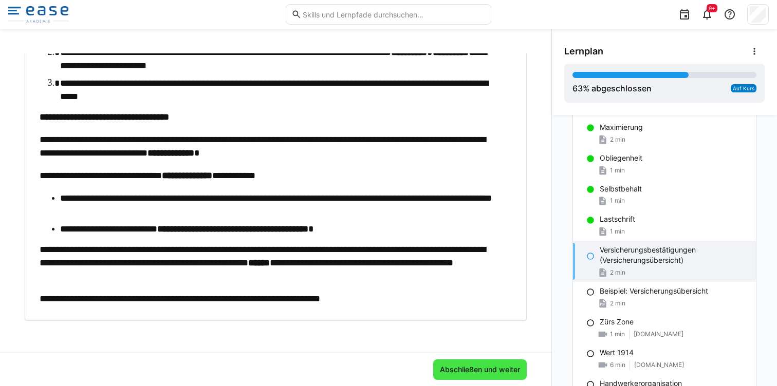
click at [454, 369] on span "Abschließen und weiter" at bounding box center [479, 370] width 83 height 10
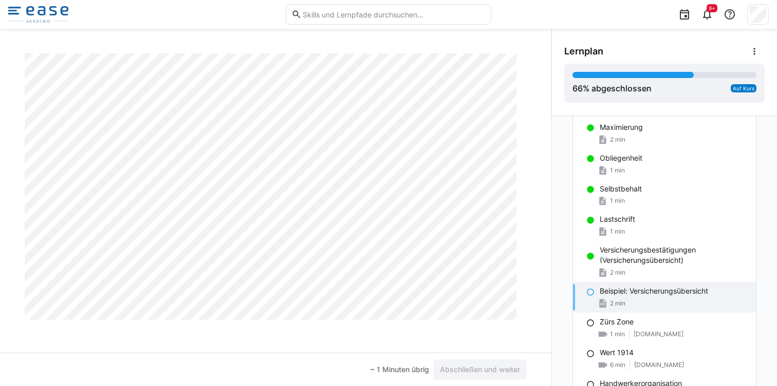
scroll to position [2209, 0]
click at [485, 367] on span "Abschließen und weiter" at bounding box center [479, 370] width 83 height 10
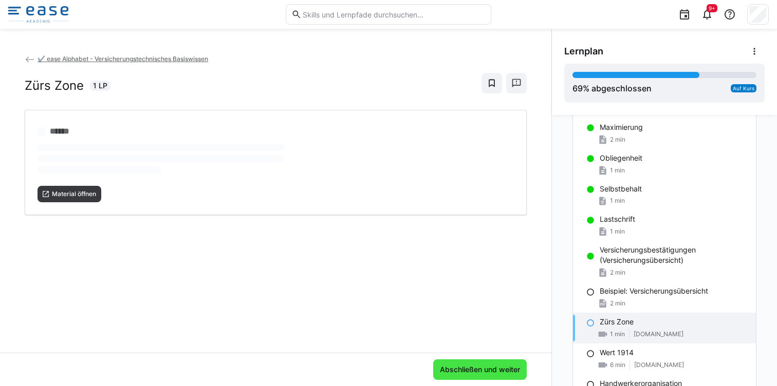
scroll to position [0, 0]
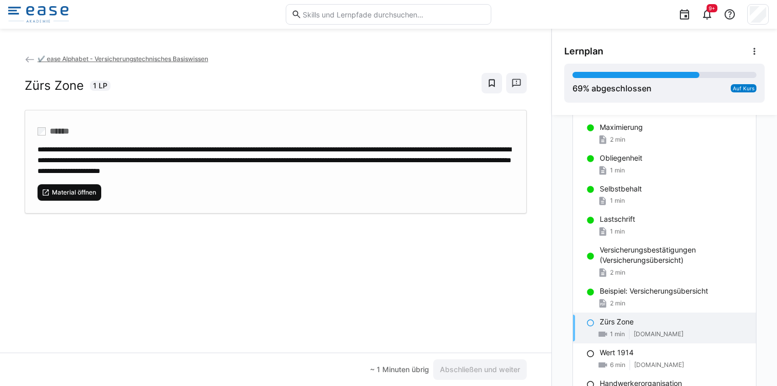
click at [63, 197] on span "Material öffnen" at bounding box center [74, 193] width 46 height 8
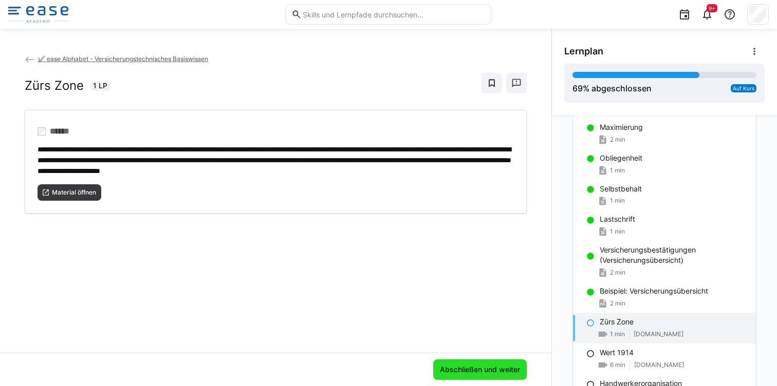
click at [471, 373] on span "Abschließen und weiter" at bounding box center [479, 370] width 83 height 10
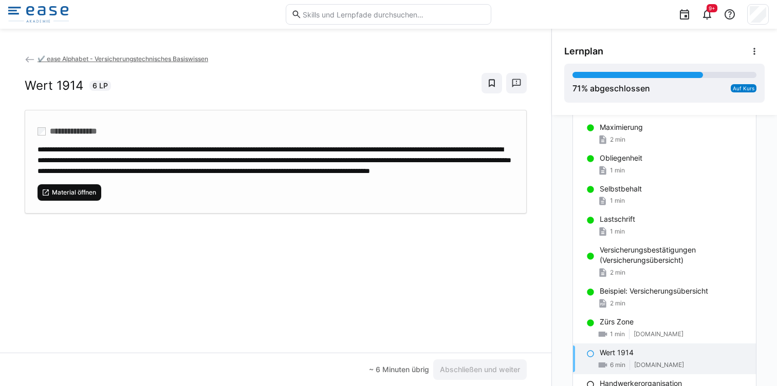
click at [69, 197] on span "Material öffnen" at bounding box center [74, 193] width 46 height 8
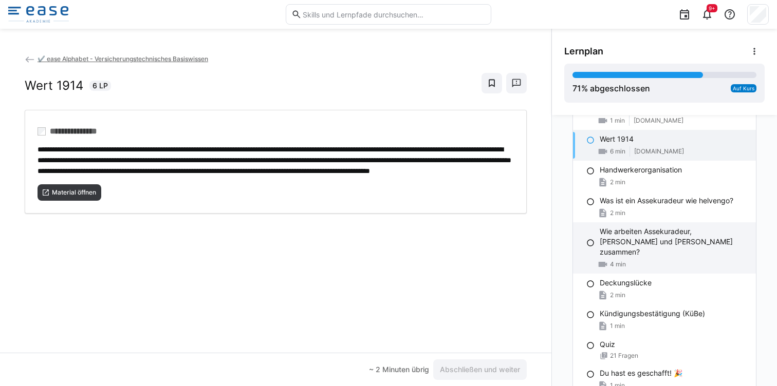
scroll to position [1192, 0]
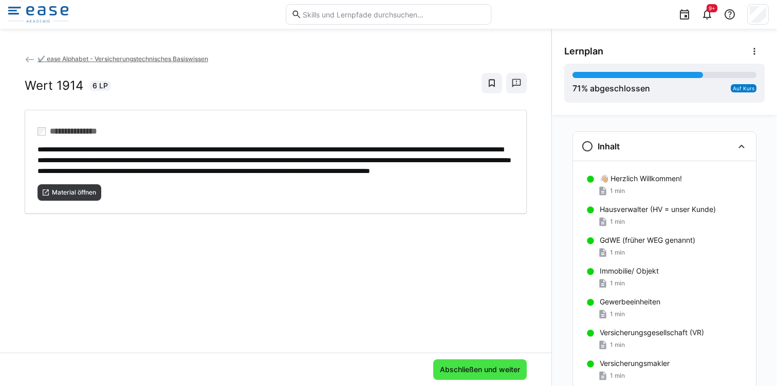
click at [473, 364] on span "Abschließen und weiter" at bounding box center [480, 370] width 94 height 21
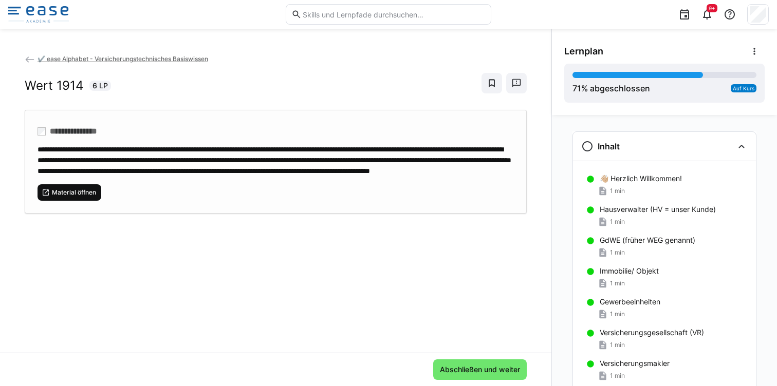
click at [65, 197] on span "Material öffnen" at bounding box center [74, 193] width 46 height 8
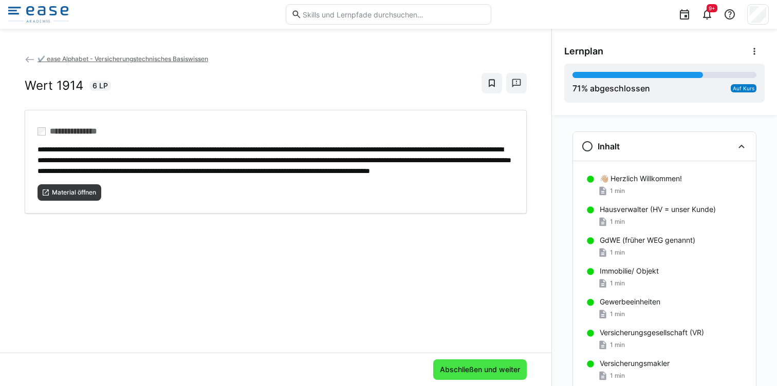
click at [457, 367] on span "Abschließen und weiter" at bounding box center [479, 370] width 83 height 10
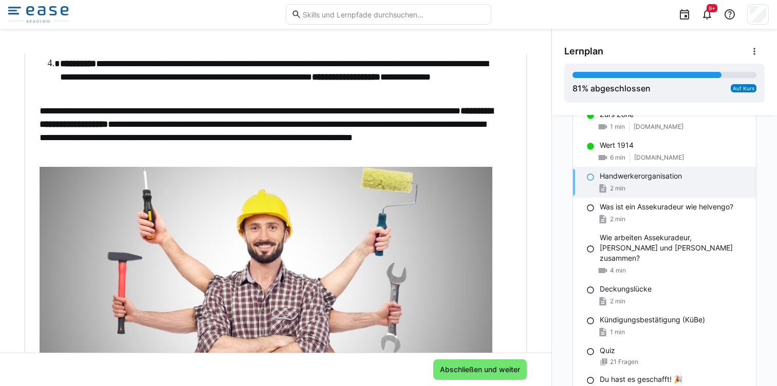
scroll to position [505, 0]
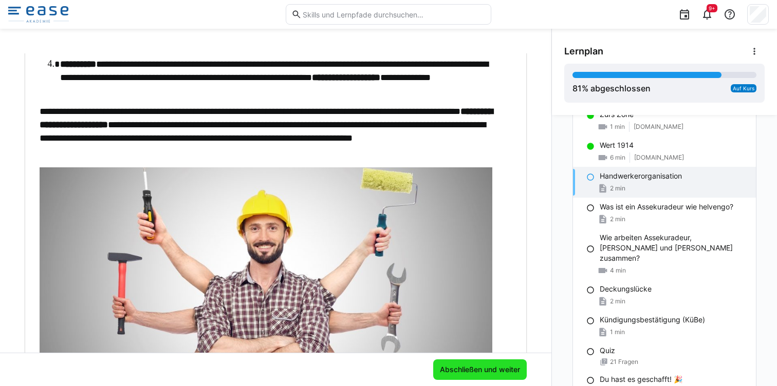
click at [459, 369] on span "Abschließen und weiter" at bounding box center [479, 370] width 83 height 10
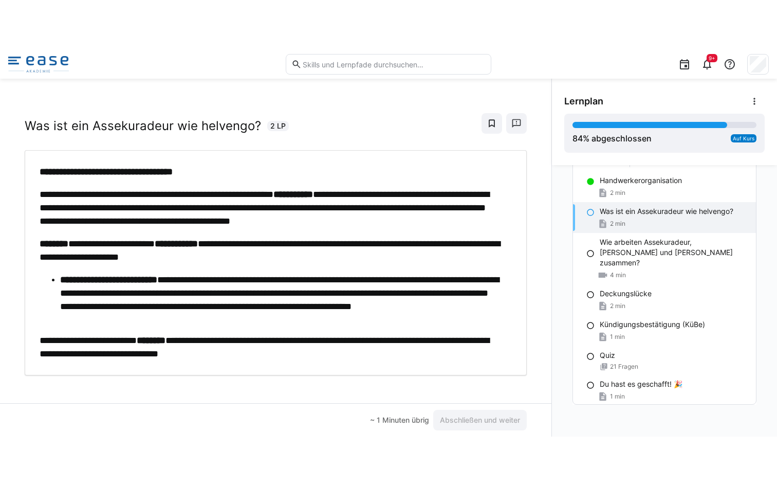
scroll to position [14, 0]
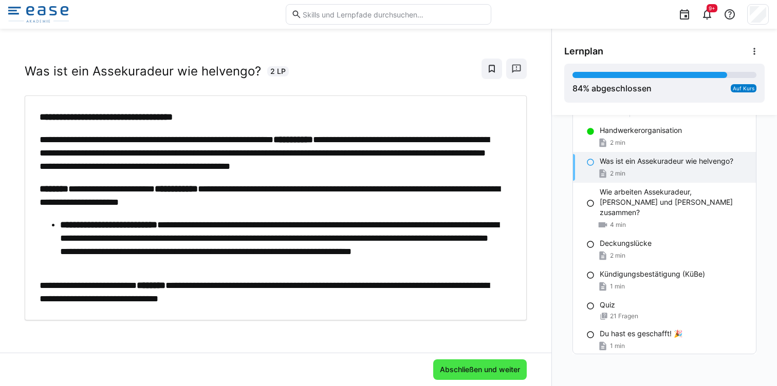
click at [462, 370] on span "Abschließen und weiter" at bounding box center [479, 370] width 83 height 10
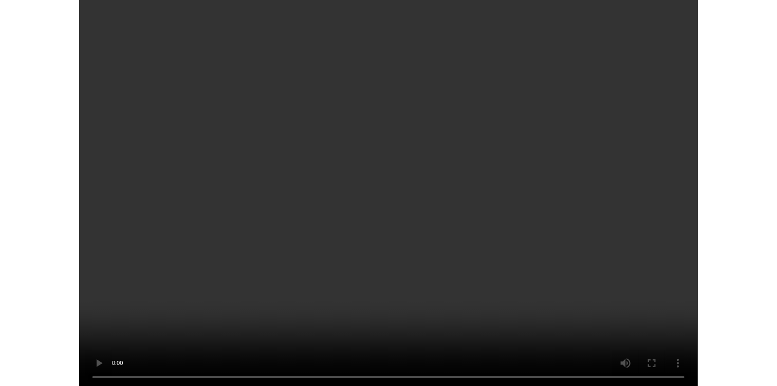
scroll to position [1230, 0]
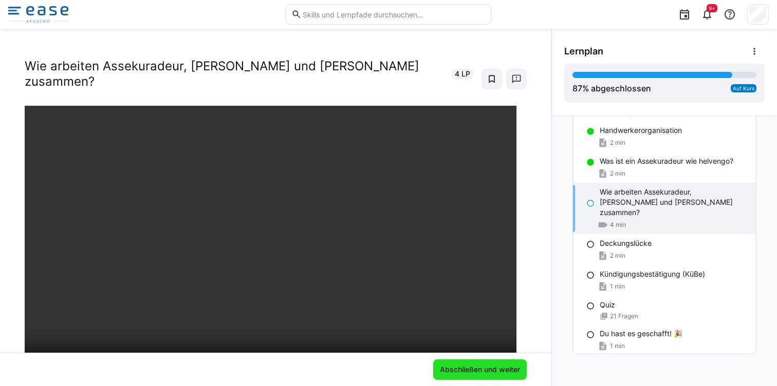
click at [485, 365] on span "Abschließen und weiter" at bounding box center [479, 370] width 83 height 10
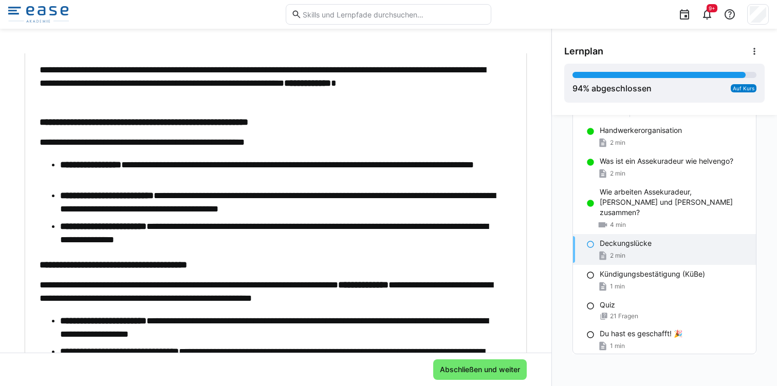
scroll to position [175, 0]
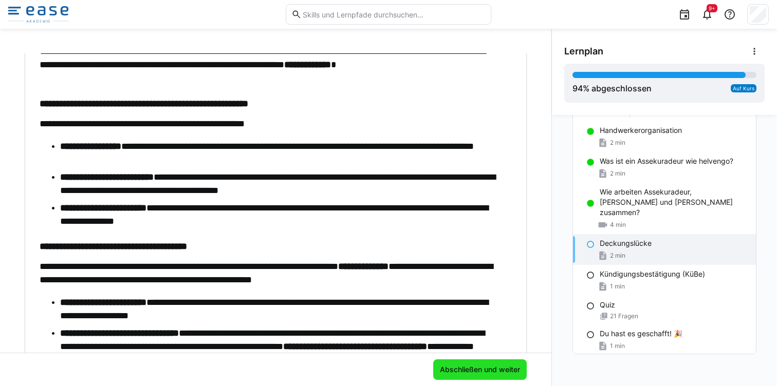
click at [472, 371] on span "Abschließen und weiter" at bounding box center [479, 370] width 83 height 10
